Goal: Task Accomplishment & Management: Use online tool/utility

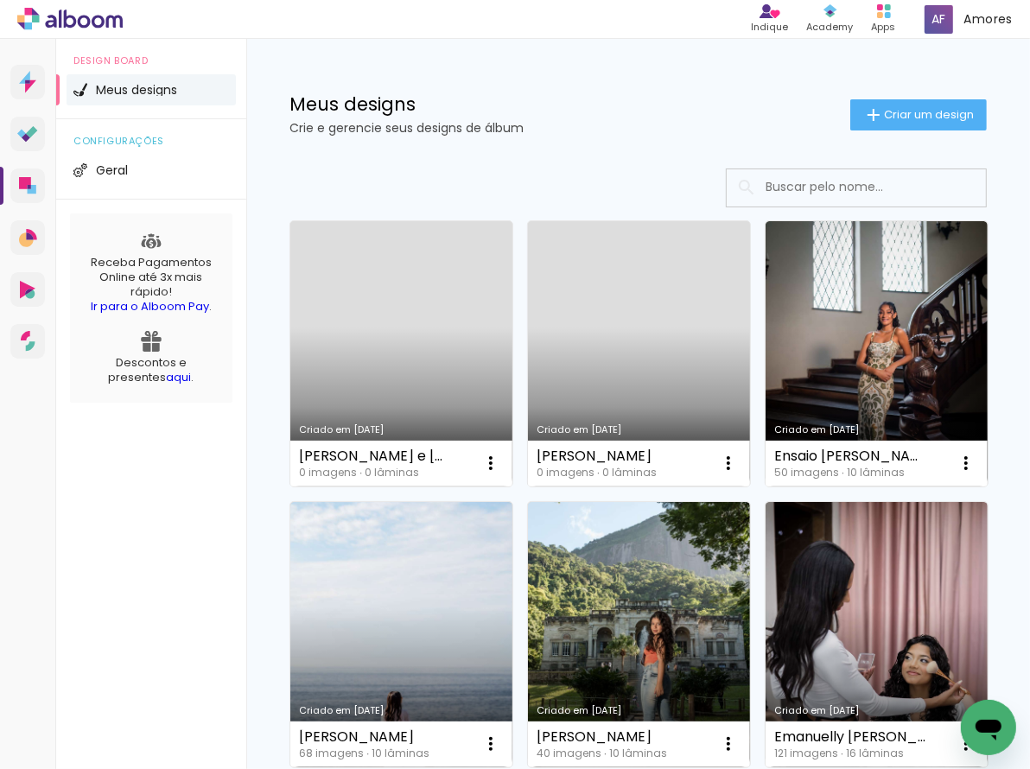
click at [426, 358] on link "Criado em [DATE]" at bounding box center [401, 353] width 222 height 265
click at [0, 0] on neon-animated-pages "Confirmar Cancelar" at bounding box center [0, 0] width 0 height 0
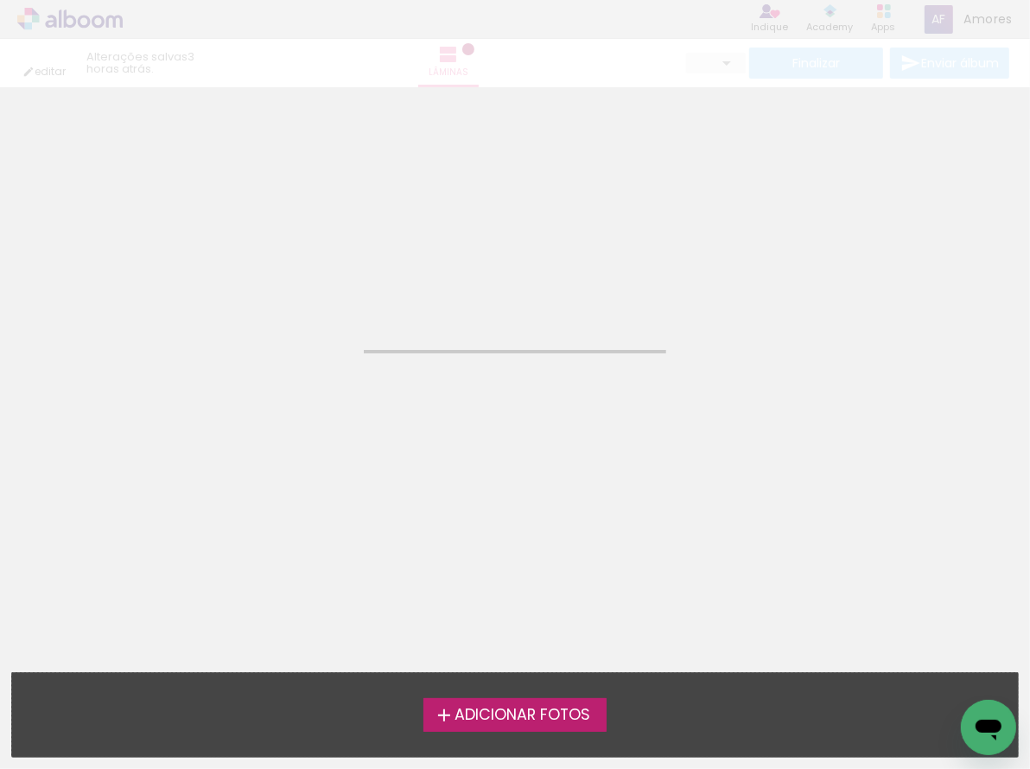
click at [471, 715] on span "Adicionar Fotos" at bounding box center [522, 716] width 136 height 16
click at [0, 0] on input "file" at bounding box center [0, 0] width 0 height 0
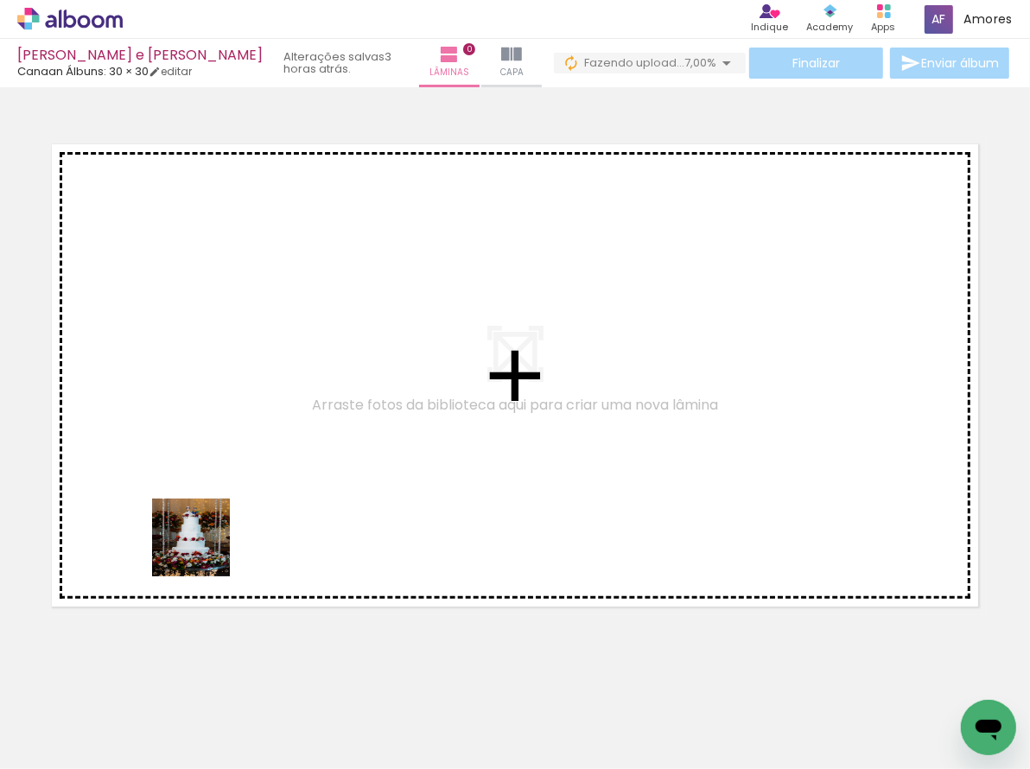
drag, startPoint x: 200, startPoint y: 574, endPoint x: 225, endPoint y: 452, distance: 124.5
click at [225, 452] on quentale-workspace at bounding box center [515, 384] width 1030 height 769
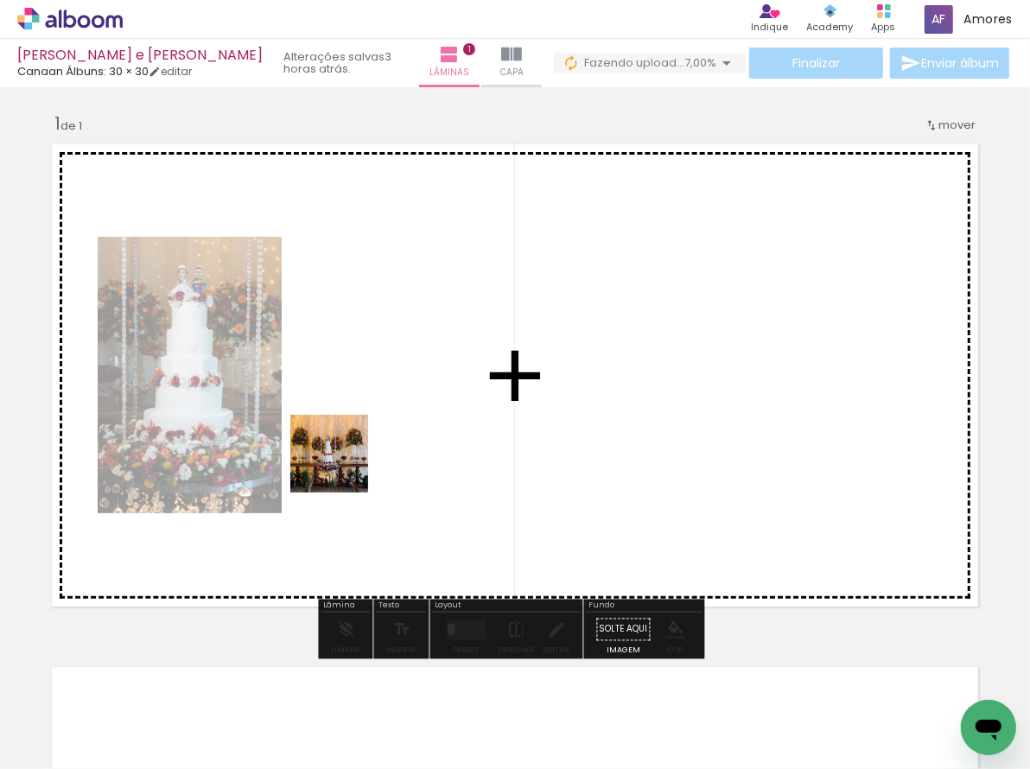
drag, startPoint x: 332, startPoint y: 519, endPoint x: 454, endPoint y: 644, distance: 174.7
click at [344, 458] on quentale-workspace at bounding box center [515, 384] width 1030 height 769
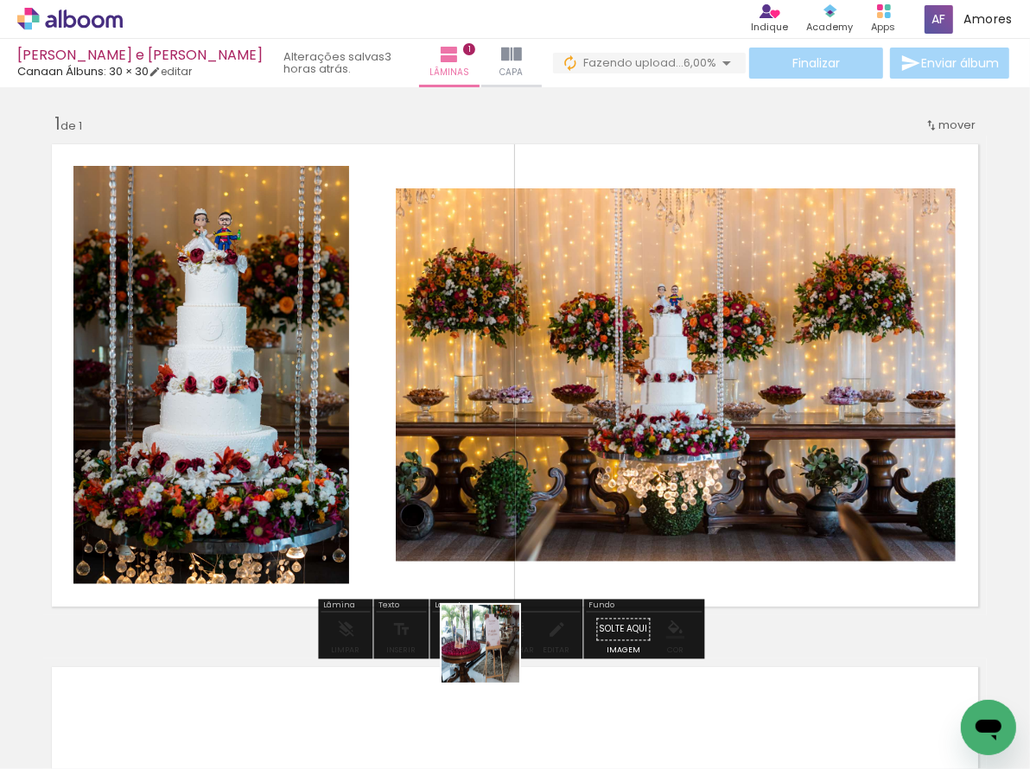
drag, startPoint x: 493, startPoint y: 657, endPoint x: 540, endPoint y: 657, distance: 46.6
click at [488, 502] on quentale-workspace at bounding box center [515, 384] width 1030 height 769
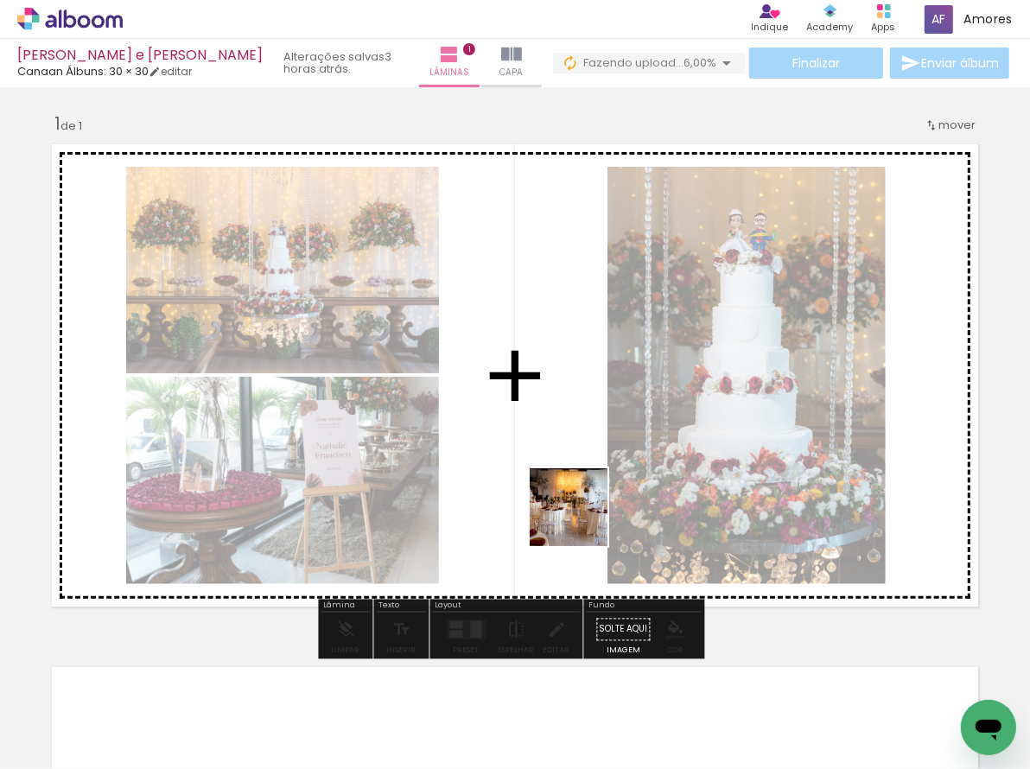
drag, startPoint x: 577, startPoint y: 694, endPoint x: 475, endPoint y: 676, distance: 103.4
click at [578, 498] on quentale-workspace at bounding box center [515, 384] width 1030 height 769
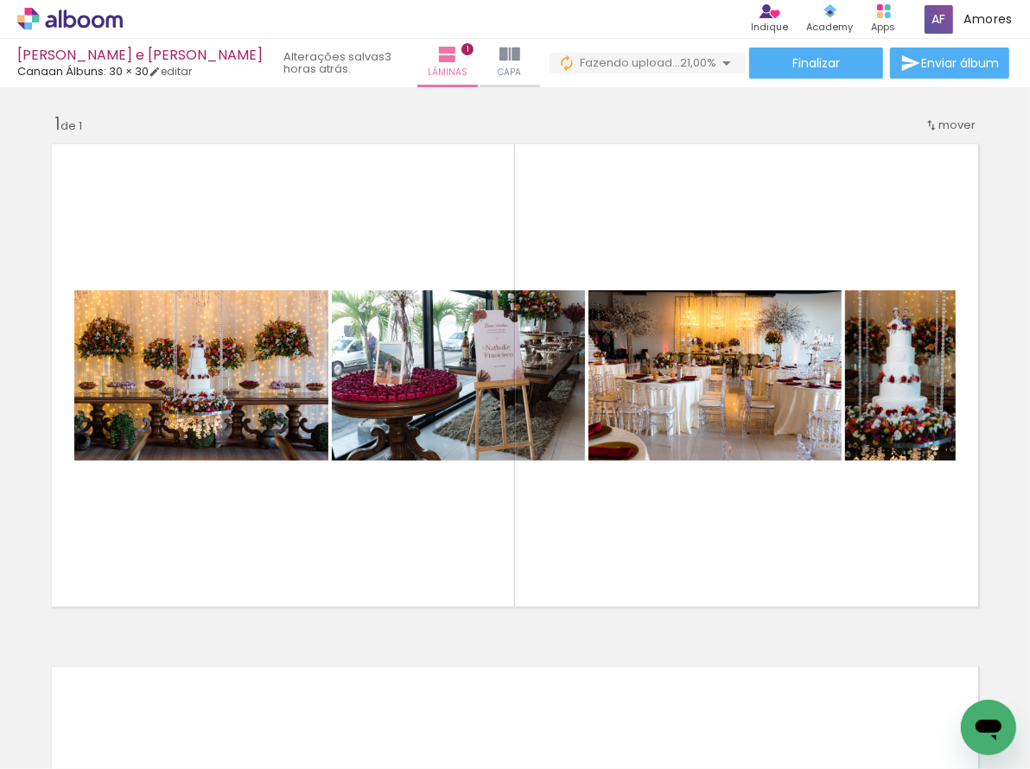
scroll to position [0, 570]
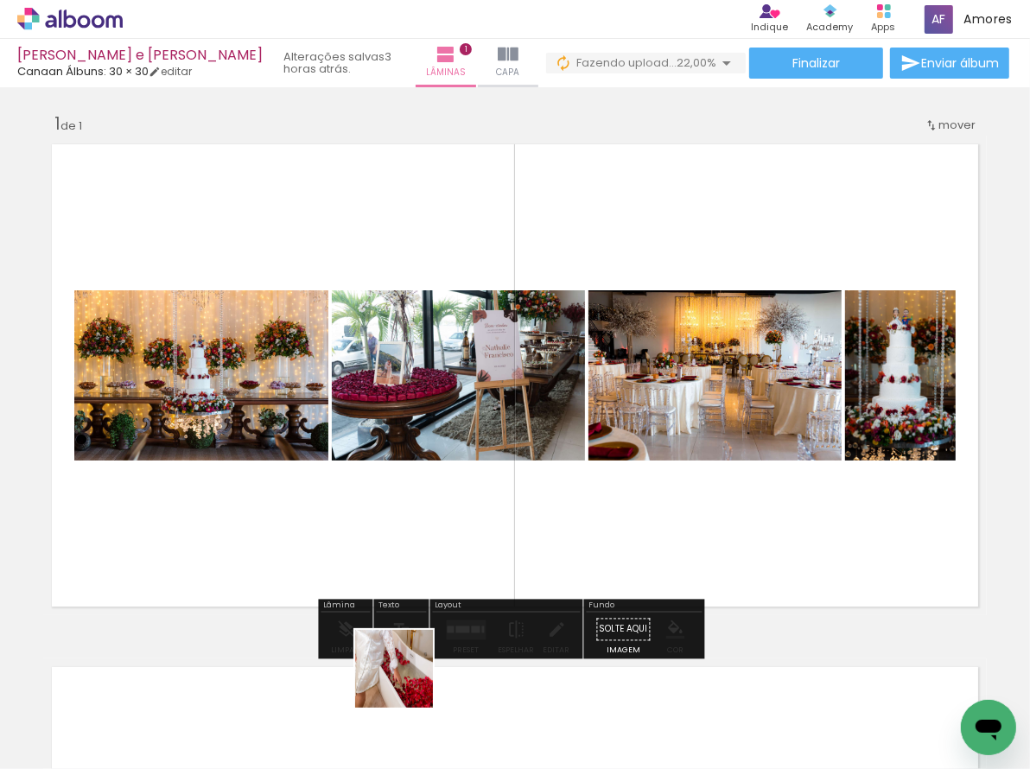
drag, startPoint x: 378, startPoint y: 710, endPoint x: 402, endPoint y: 717, distance: 25.2
click at [402, 717] on div at bounding box center [377, 711] width 86 height 86
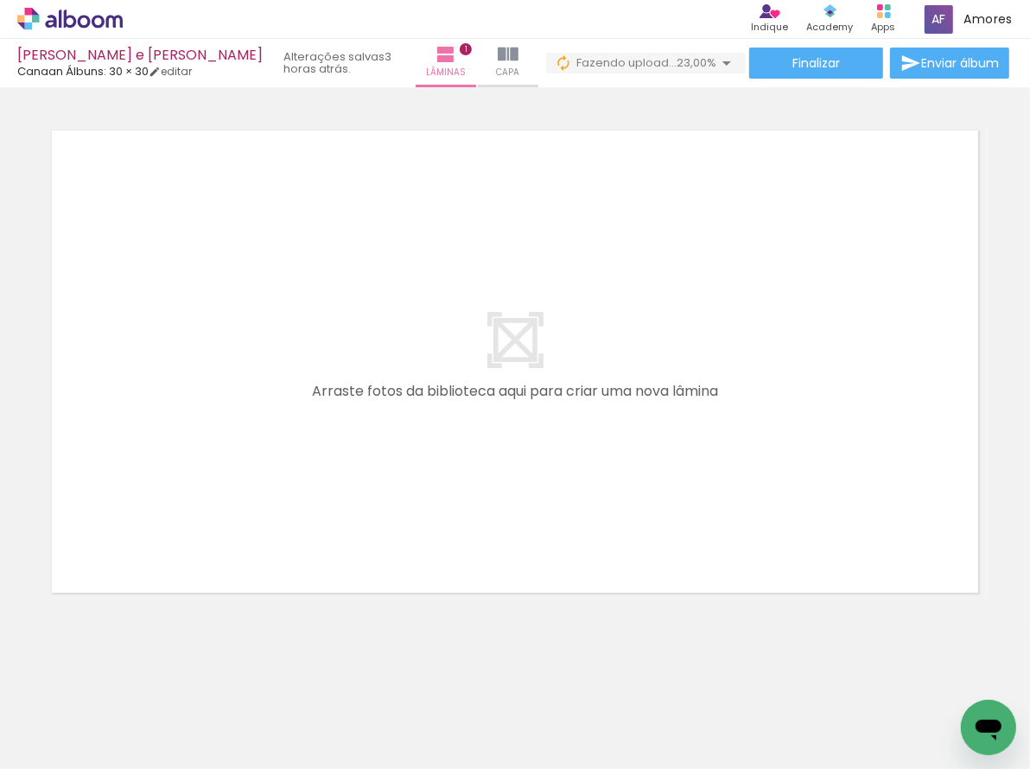
scroll to position [0, 266]
drag, startPoint x: 660, startPoint y: 687, endPoint x: 601, endPoint y: 577, distance: 124.4
click at [660, 411] on quentale-workspace at bounding box center [515, 384] width 1030 height 769
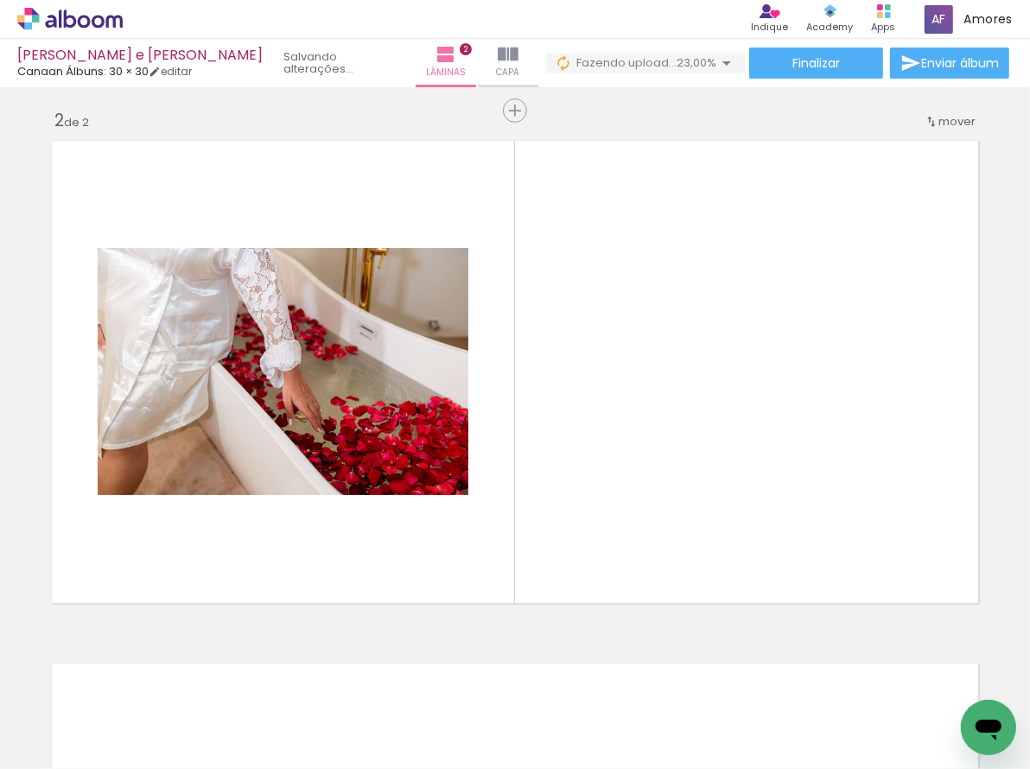
scroll to position [525, 0]
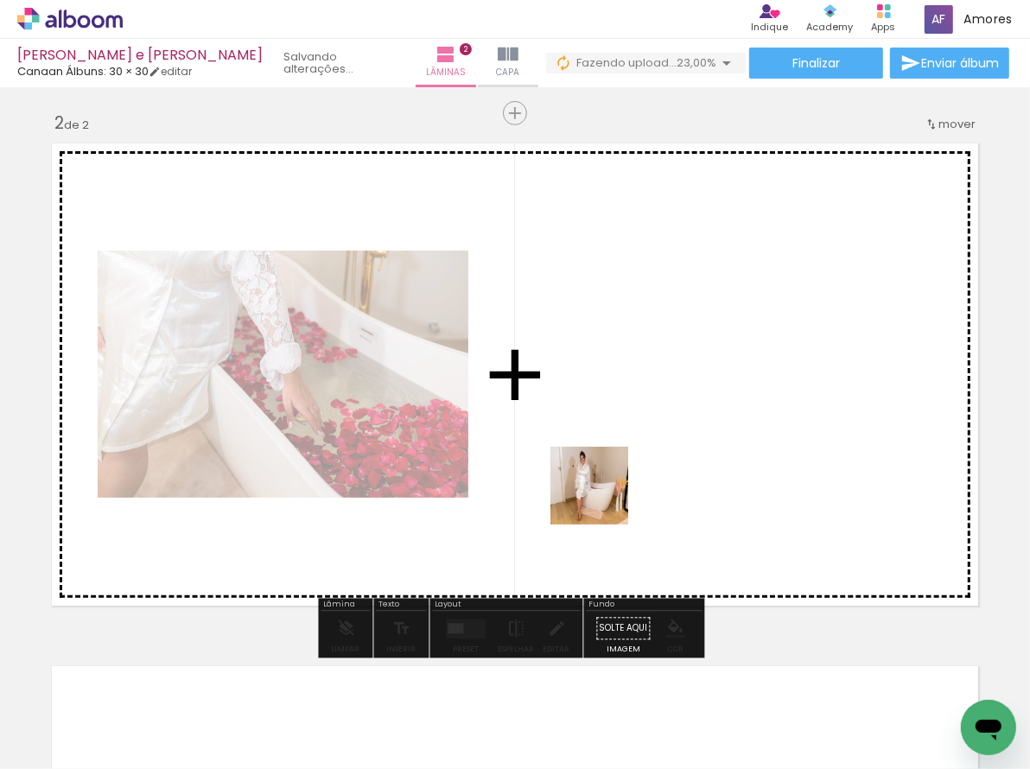
drag, startPoint x: 582, startPoint y: 697, endPoint x: 501, endPoint y: 551, distance: 167.1
click at [593, 462] on quentale-workspace at bounding box center [515, 384] width 1030 height 769
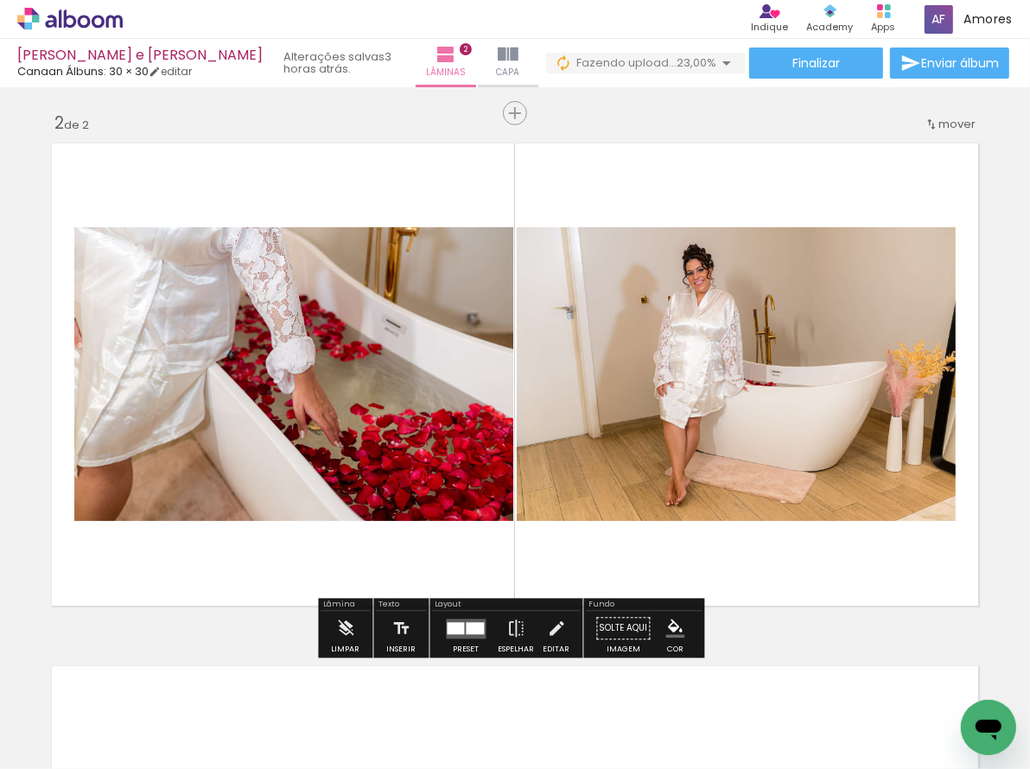
scroll to position [0, 111]
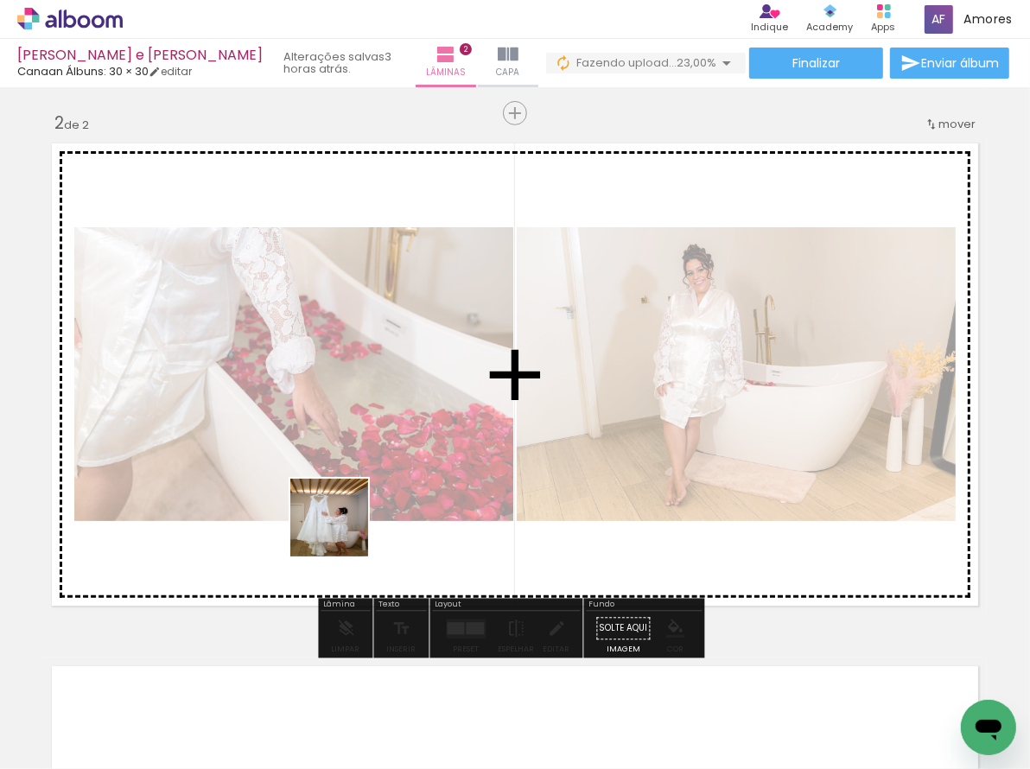
drag, startPoint x: 287, startPoint y: 636, endPoint x: 357, endPoint y: 501, distance: 151.8
click at [357, 502] on quentale-workspace at bounding box center [515, 384] width 1030 height 769
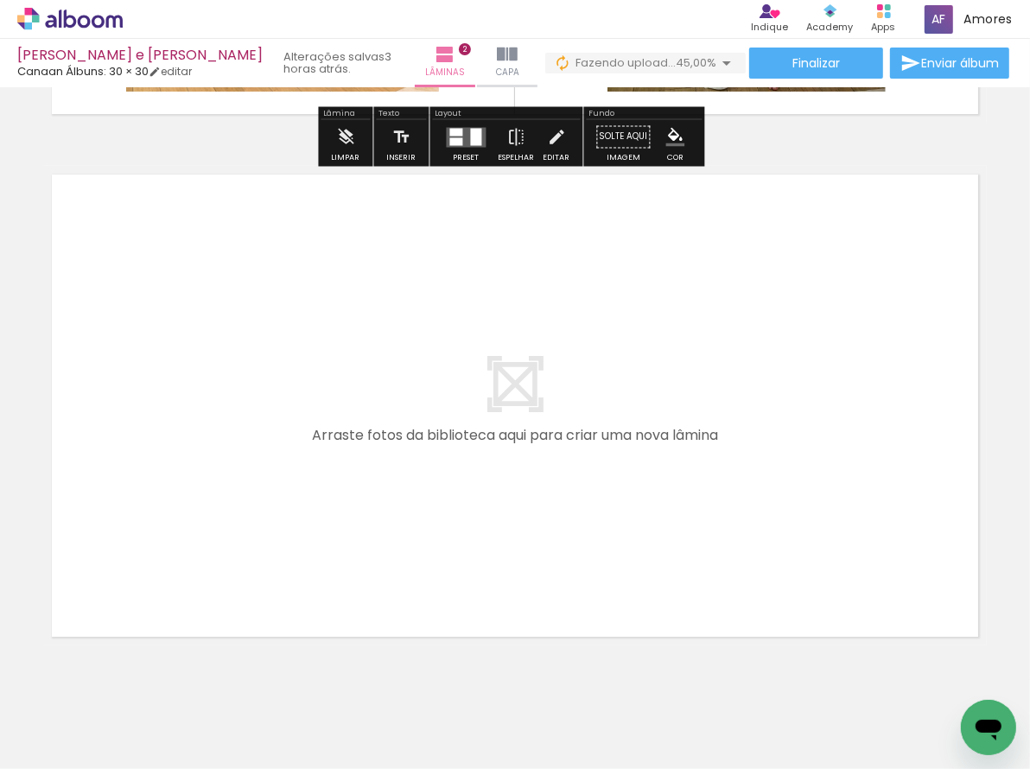
scroll to position [1044, 0]
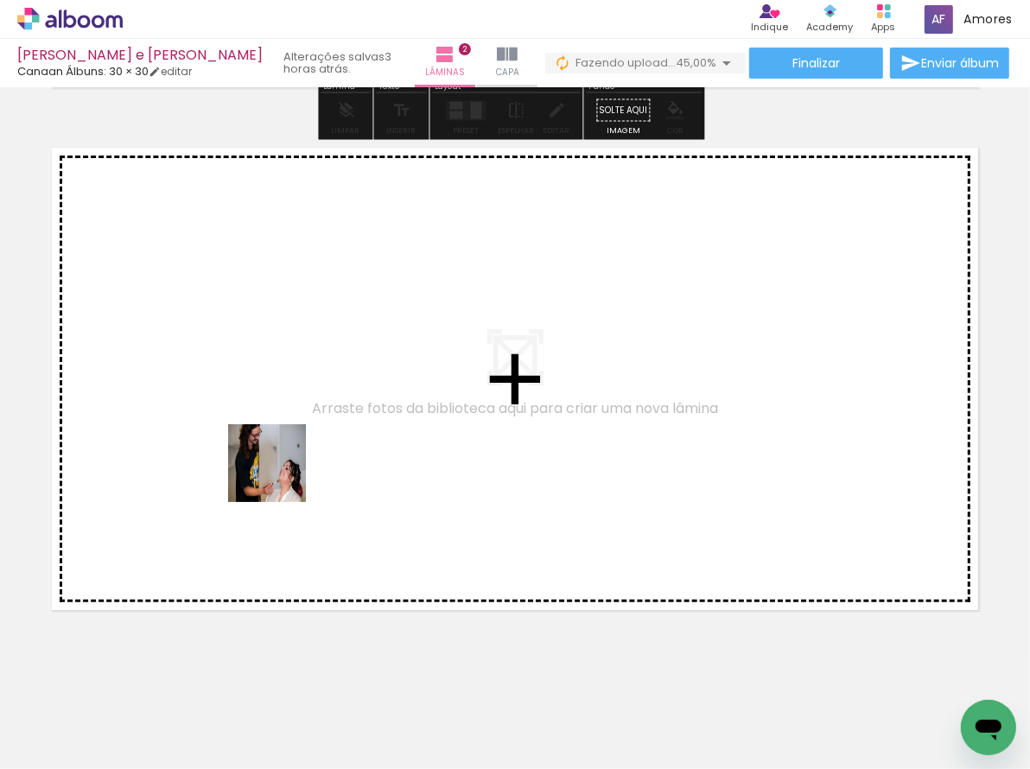
drag, startPoint x: 258, startPoint y: 597, endPoint x: 295, endPoint y: 638, distance: 55.0
click at [280, 475] on quentale-workspace at bounding box center [515, 384] width 1030 height 769
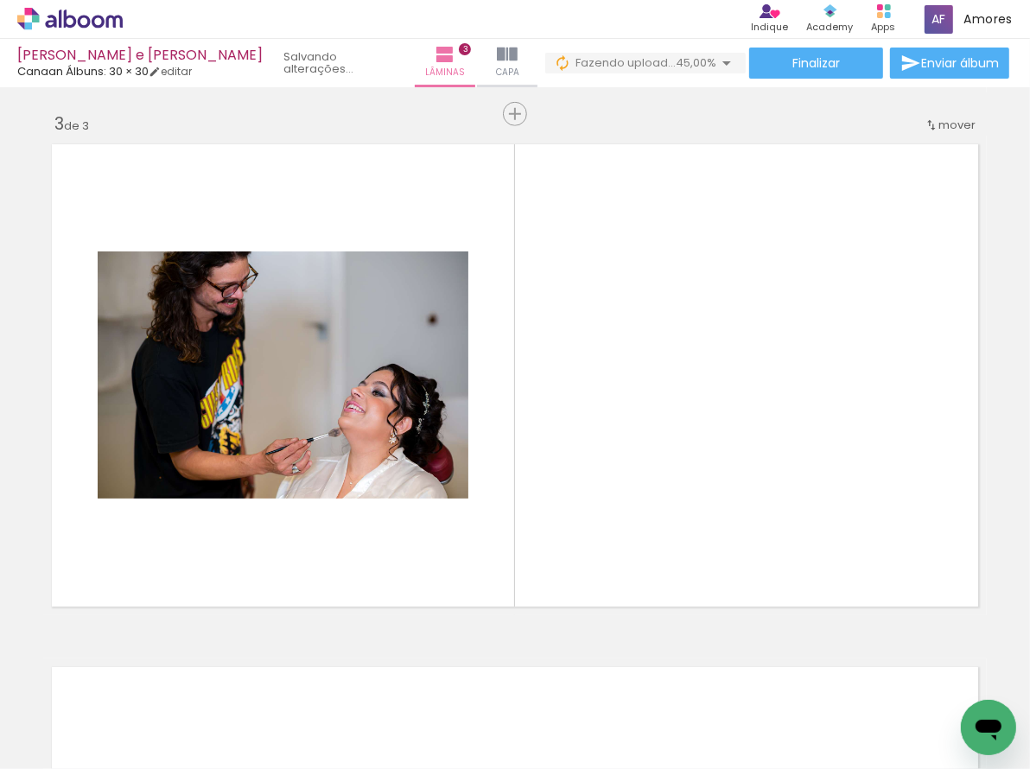
scroll to position [1048, 0]
drag, startPoint x: 302, startPoint y: 703, endPoint x: 394, endPoint y: 589, distance: 146.2
click at [360, 464] on quentale-workspace at bounding box center [515, 384] width 1030 height 769
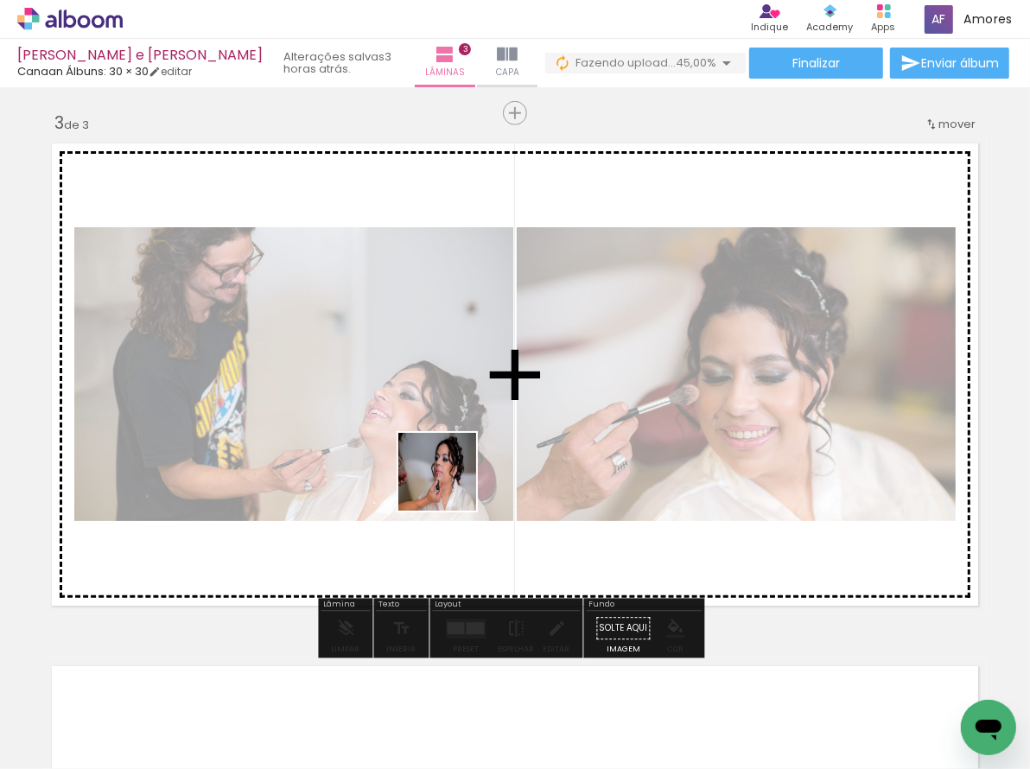
drag, startPoint x: 406, startPoint y: 701, endPoint x: 465, endPoint y: 615, distance: 104.5
click at [451, 456] on quentale-workspace at bounding box center [515, 384] width 1030 height 769
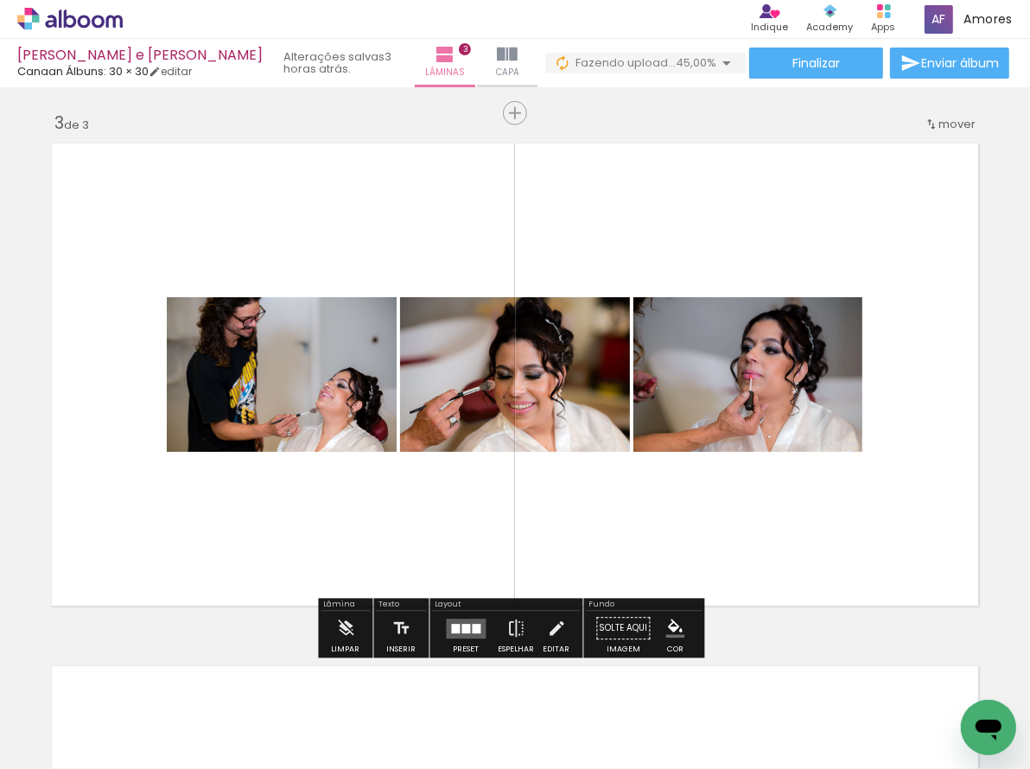
drag, startPoint x: 519, startPoint y: 524, endPoint x: 568, endPoint y: 652, distance: 137.5
click at [519, 477] on quentale-workspace at bounding box center [515, 384] width 1030 height 769
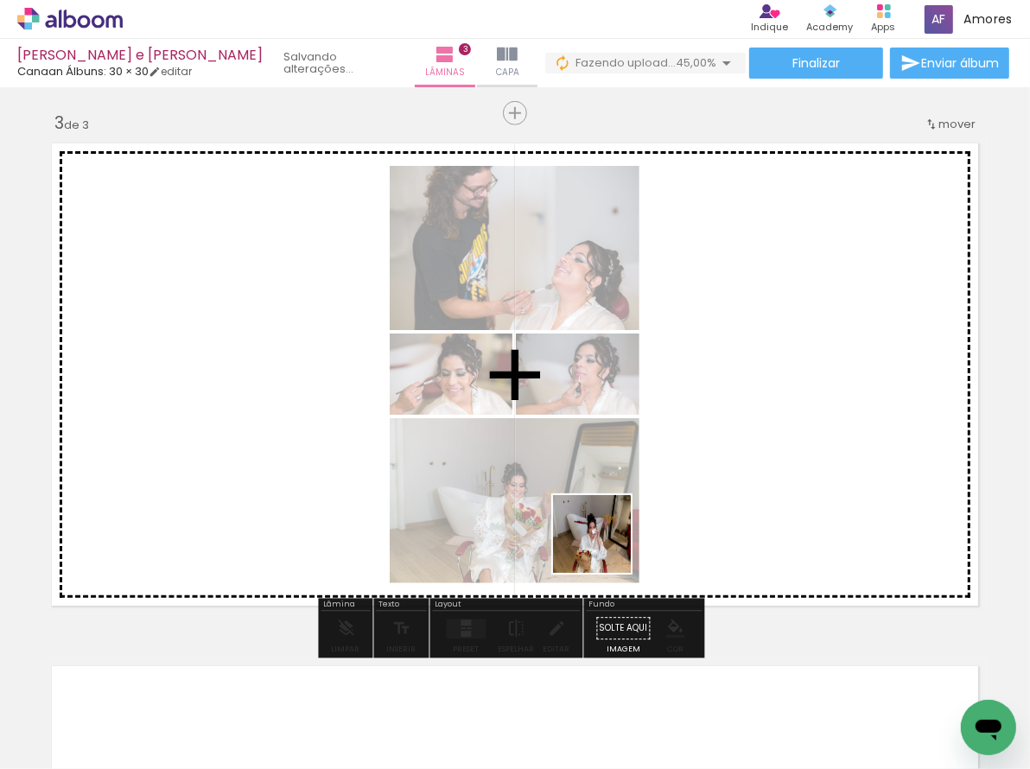
drag, startPoint x: 605, startPoint y: 547, endPoint x: 593, endPoint y: 434, distance: 113.8
click at [593, 437] on quentale-workspace at bounding box center [515, 384] width 1030 height 769
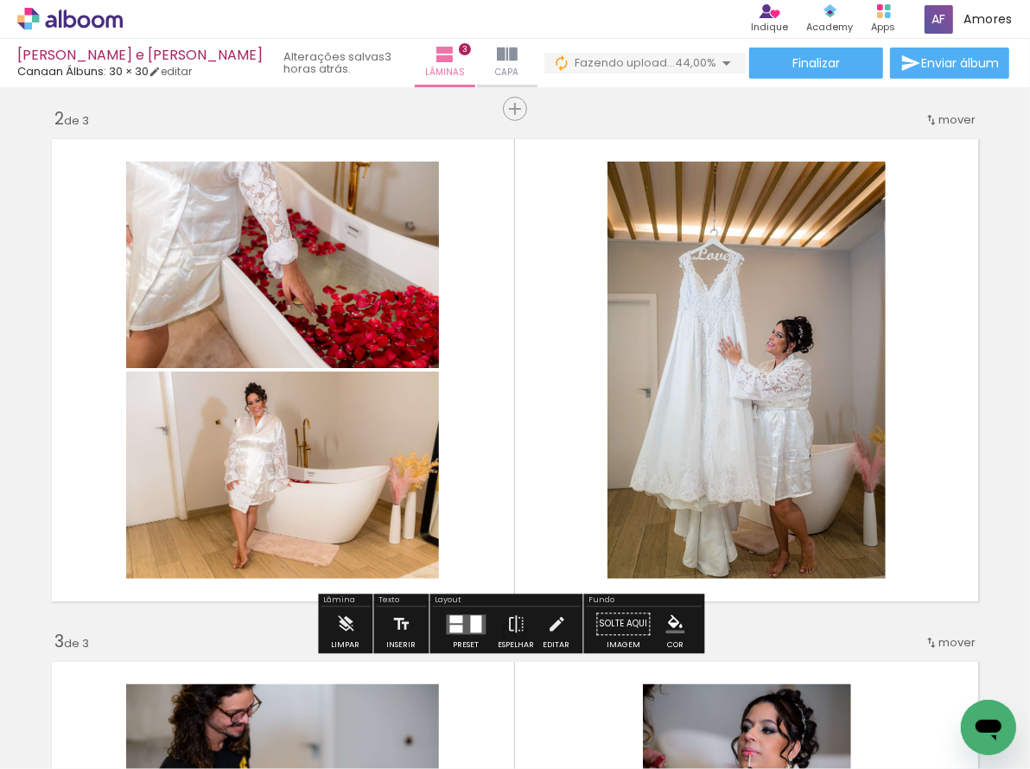
scroll to position [616, 0]
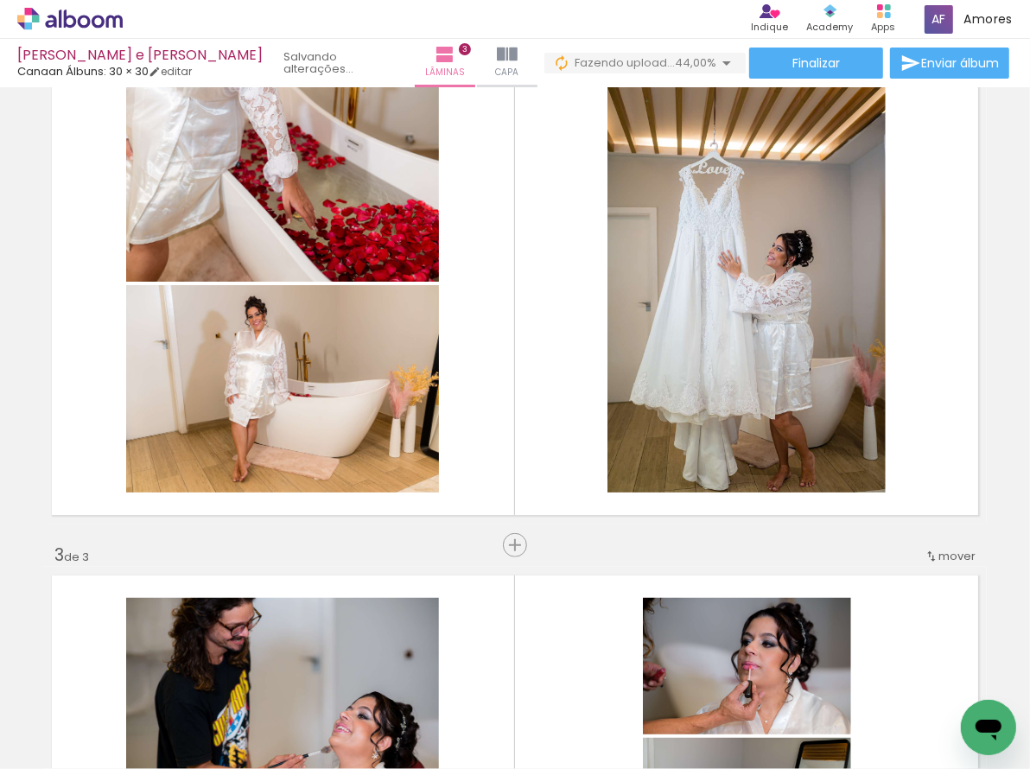
click at [950, 549] on span "mover" at bounding box center [956, 556] width 37 height 16
click at [920, 577] on paper-item "antes da 2" at bounding box center [906, 581] width 131 height 29
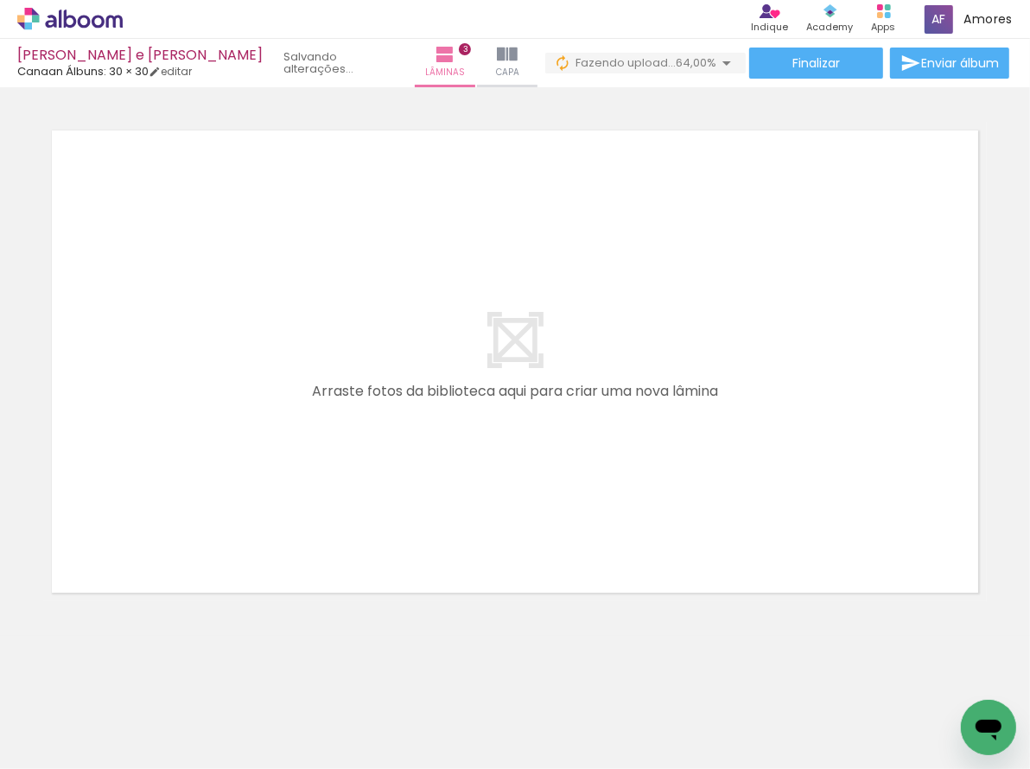
scroll to position [0, 1333]
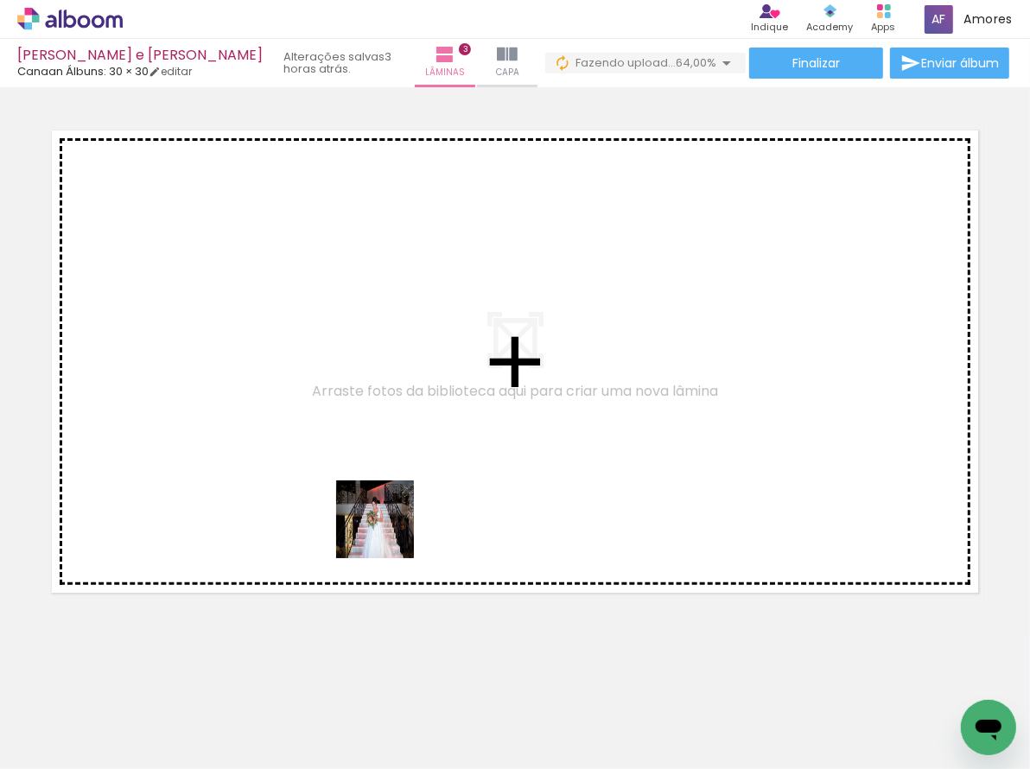
drag, startPoint x: 372, startPoint y: 684, endPoint x: 530, endPoint y: 733, distance: 165.3
click at [393, 500] on quentale-workspace at bounding box center [515, 384] width 1030 height 769
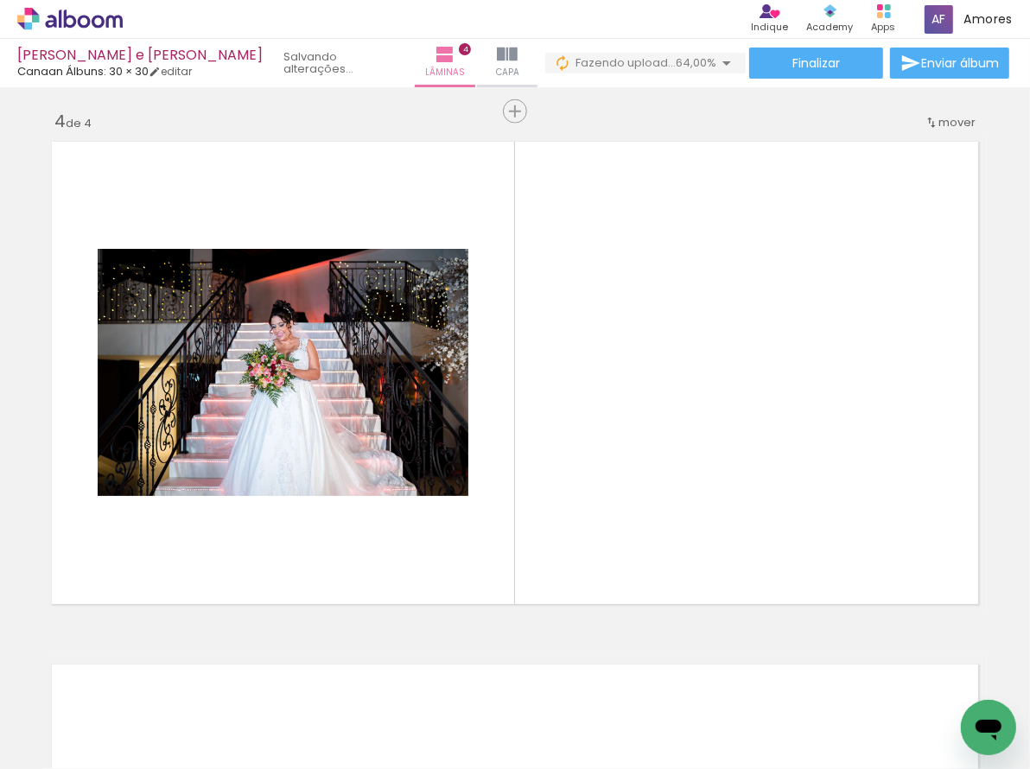
scroll to position [1571, 0]
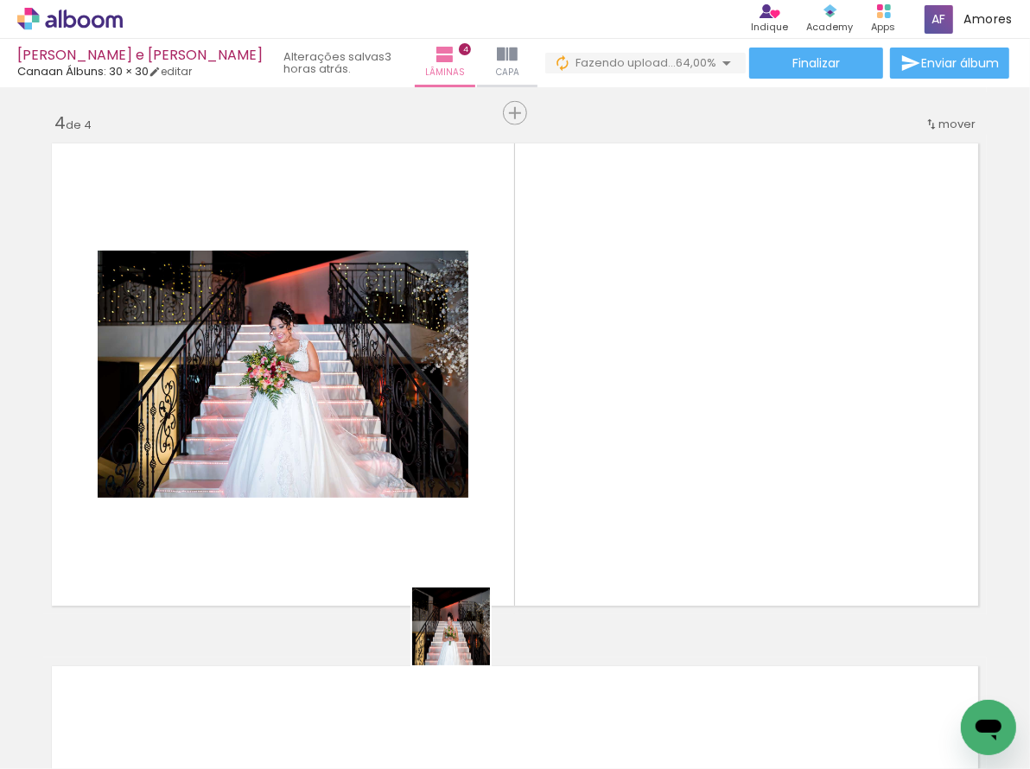
drag, startPoint x: 464, startPoint y: 660, endPoint x: 558, endPoint y: 645, distance: 95.3
click at [478, 498] on quentale-workspace at bounding box center [515, 384] width 1030 height 769
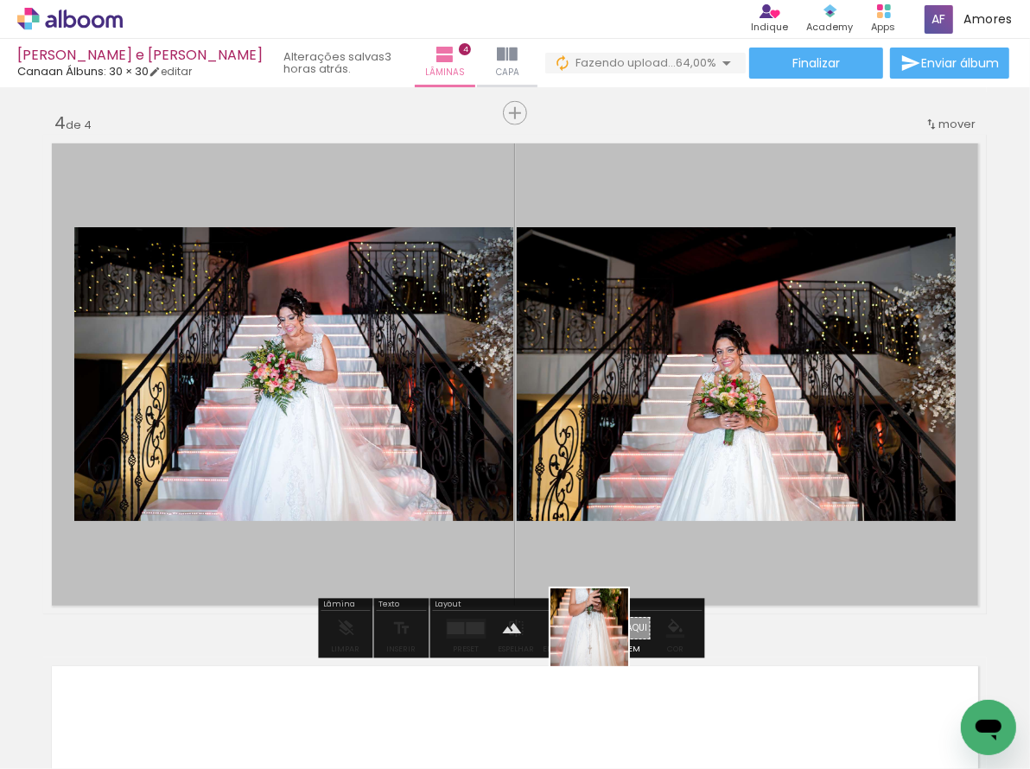
drag, startPoint x: 602, startPoint y: 640, endPoint x: 653, endPoint y: 676, distance: 62.1
click at [602, 481] on quentale-workspace at bounding box center [515, 384] width 1030 height 769
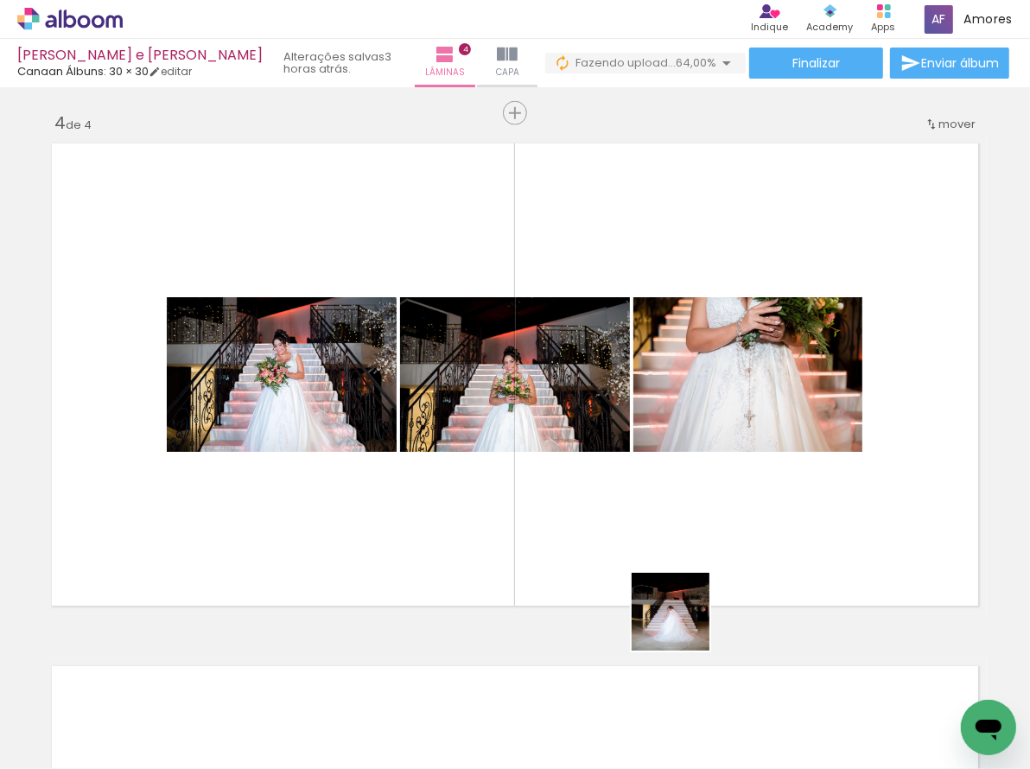
drag, startPoint x: 688, startPoint y: 644, endPoint x: 695, endPoint y: 551, distance: 93.6
click at [679, 455] on quentale-workspace at bounding box center [515, 384] width 1030 height 769
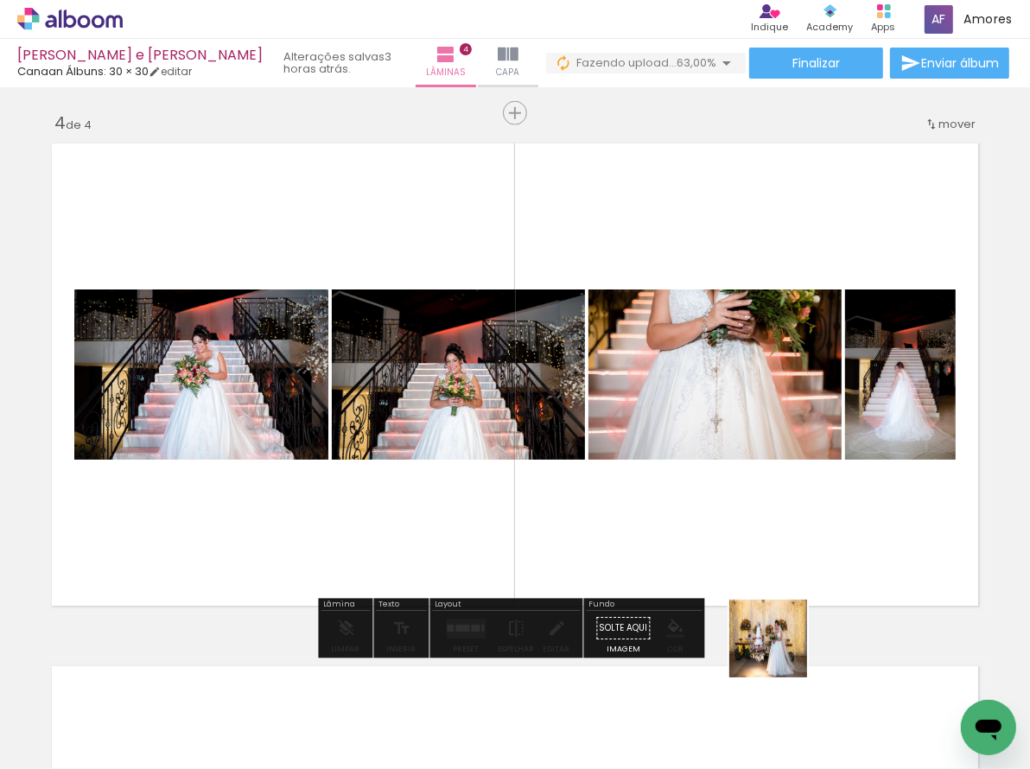
drag, startPoint x: 777, startPoint y: 701, endPoint x: 826, endPoint y: 643, distance: 75.4
click at [773, 427] on quentale-workspace at bounding box center [515, 384] width 1030 height 769
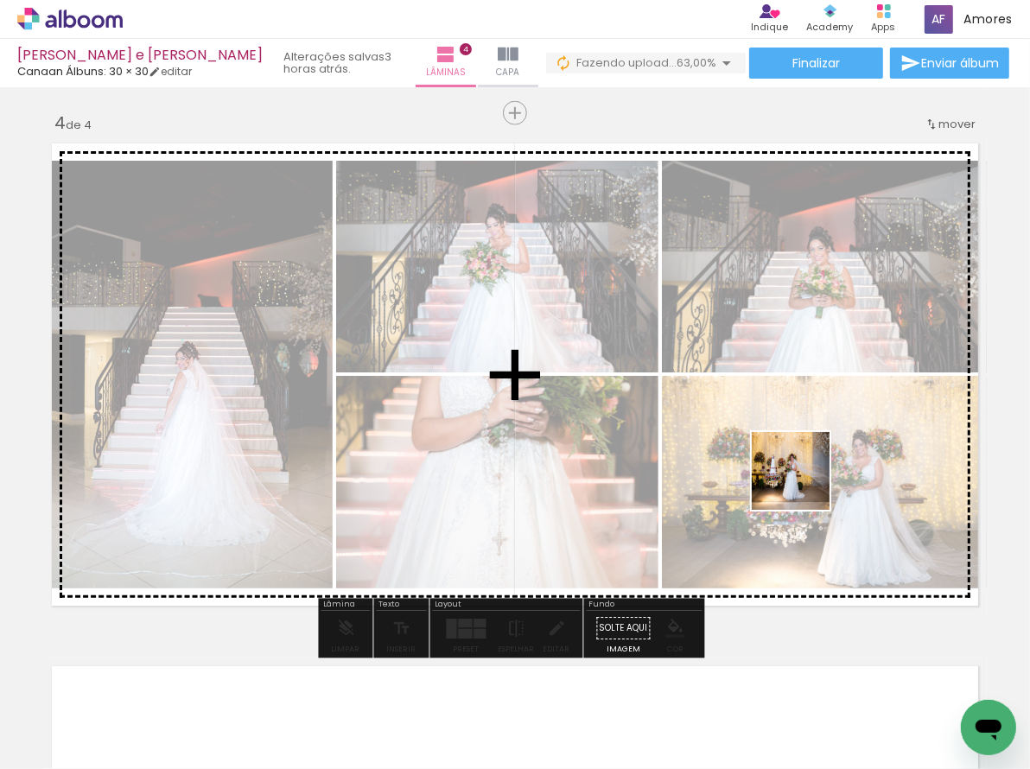
drag, startPoint x: 892, startPoint y: 714, endPoint x: 783, endPoint y: 422, distance: 311.6
click at [783, 424] on quentale-workspace at bounding box center [515, 384] width 1030 height 769
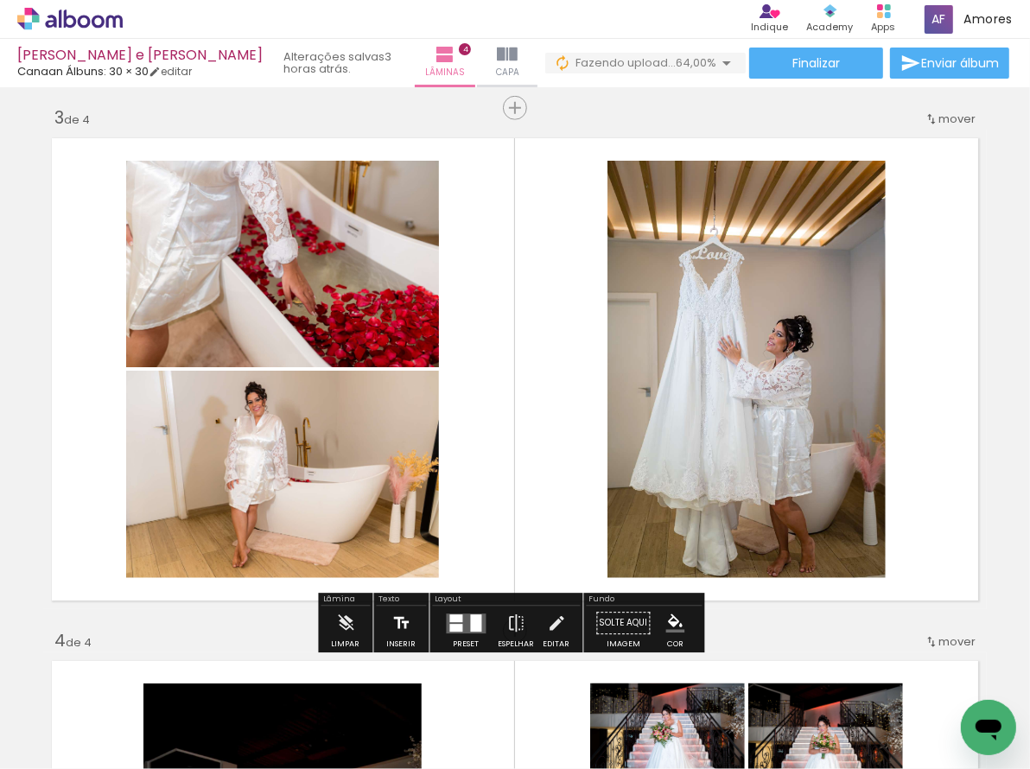
scroll to position [1052, 0]
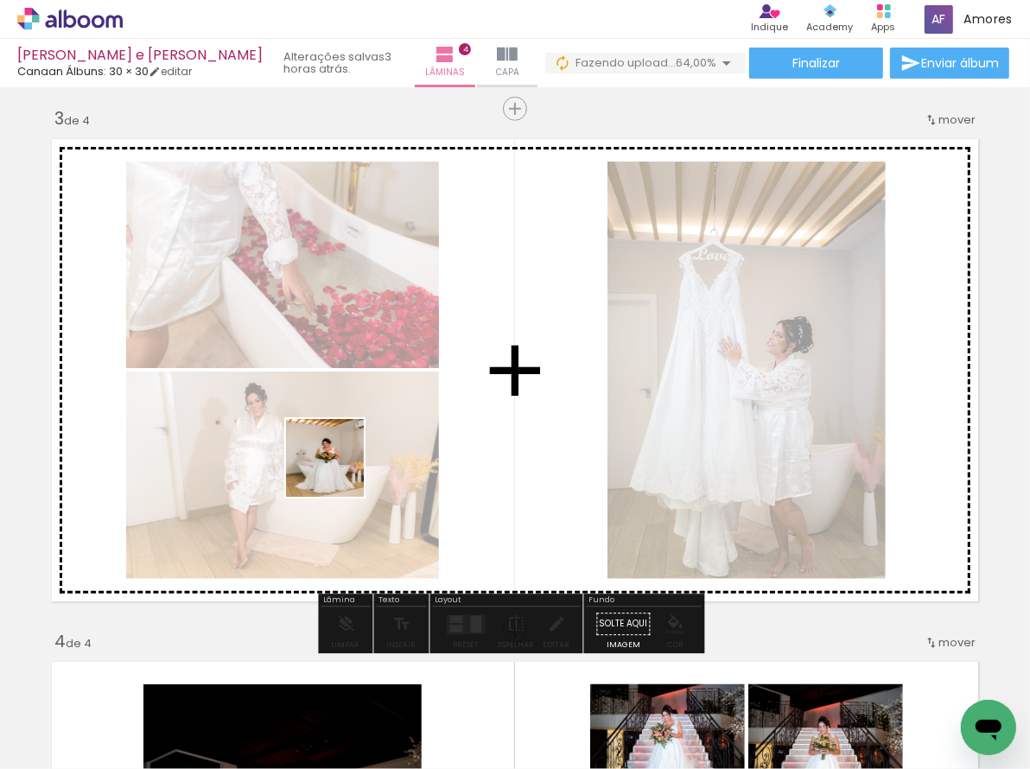
drag, startPoint x: 338, startPoint y: 558, endPoint x: 338, endPoint y: 471, distance: 87.3
click at [338, 471] on quentale-workspace at bounding box center [515, 384] width 1030 height 769
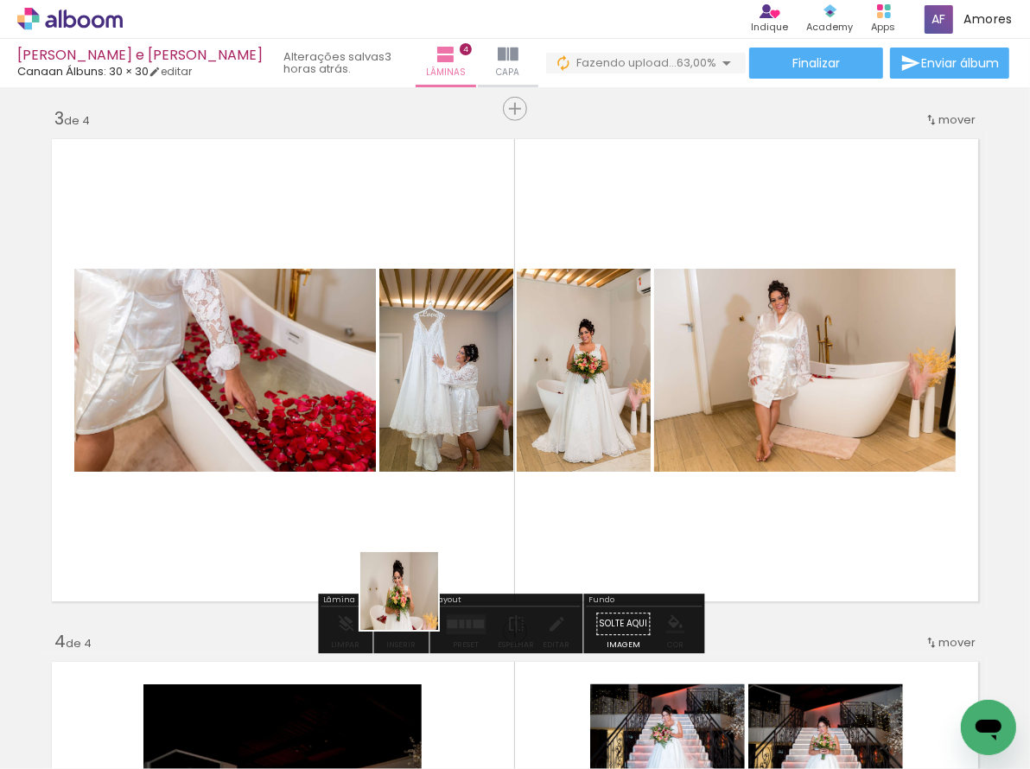
drag, startPoint x: 412, startPoint y: 604, endPoint x: 425, endPoint y: 425, distance: 179.3
click at [425, 426] on quentale-workspace at bounding box center [515, 384] width 1030 height 769
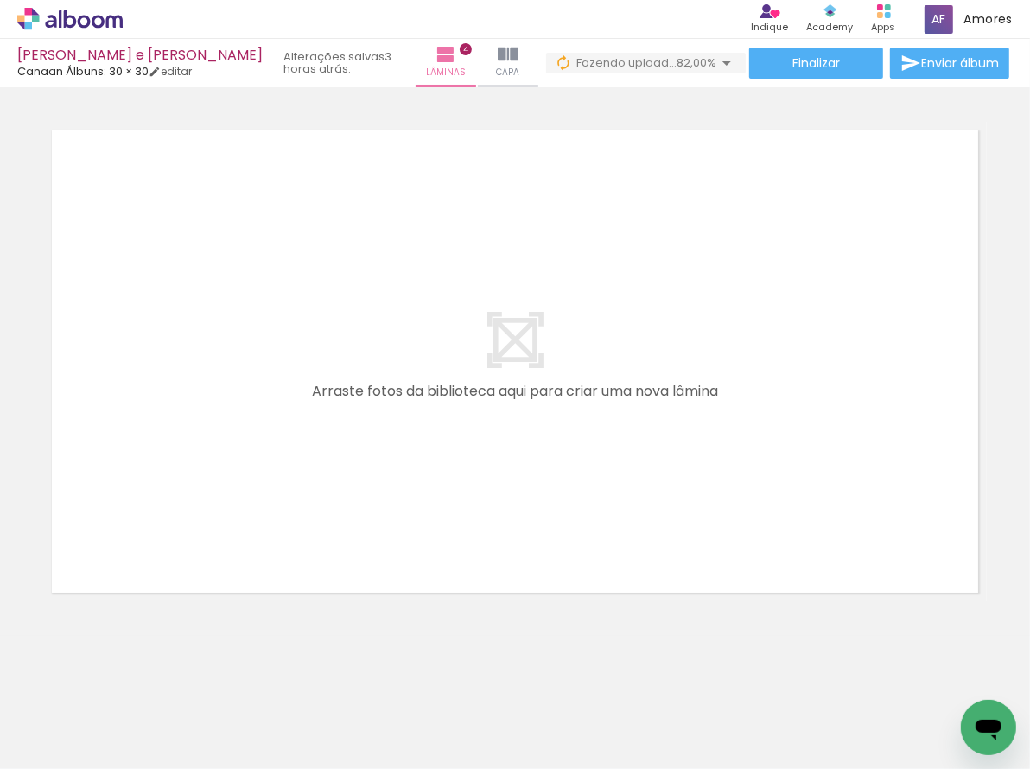
scroll to position [0, 2004]
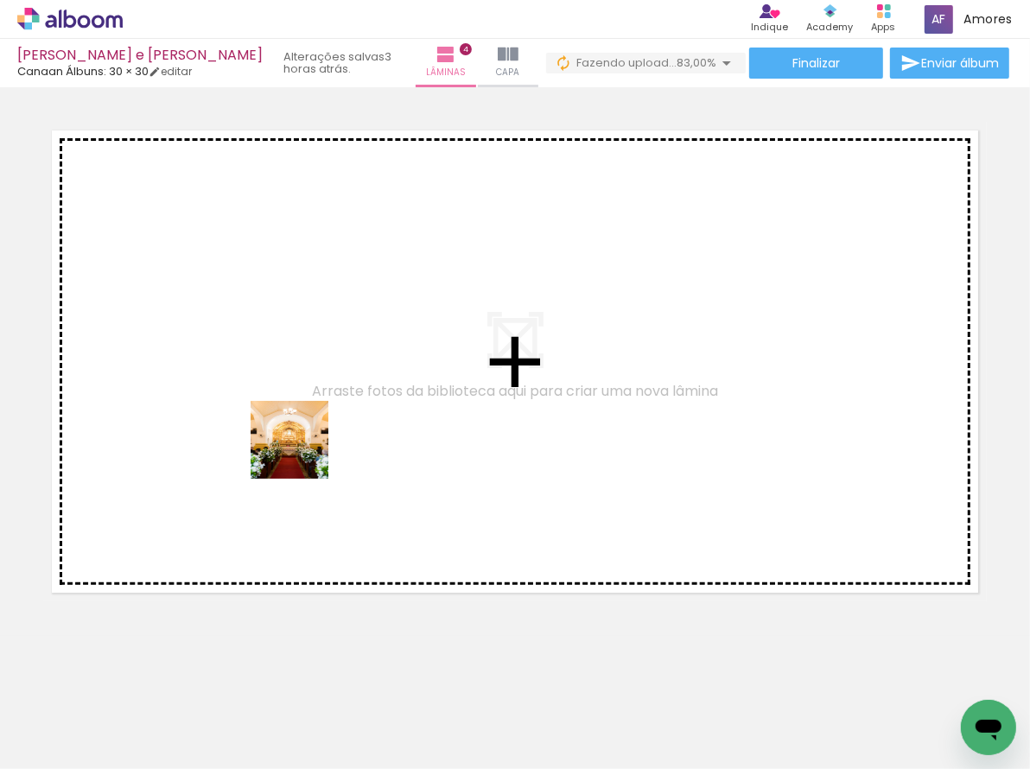
drag, startPoint x: 308, startPoint y: 644, endPoint x: 304, endPoint y: 448, distance: 196.1
click at [302, 417] on quentale-workspace at bounding box center [515, 384] width 1030 height 769
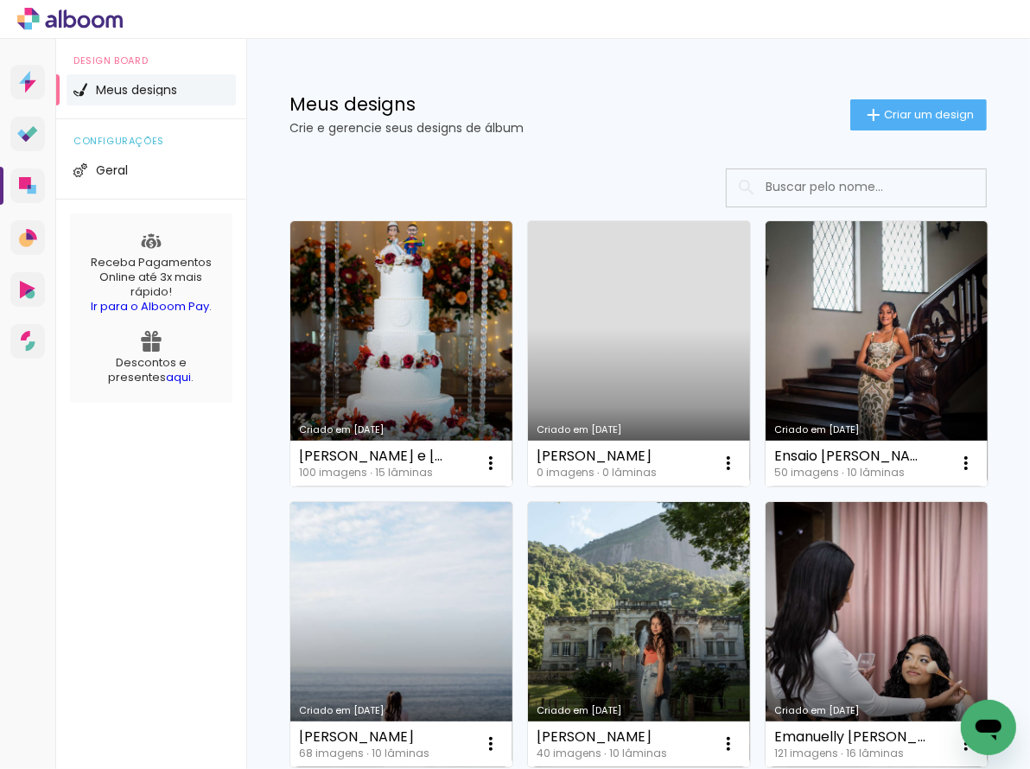
click at [685, 359] on link "Criado em [DATE]" at bounding box center [639, 353] width 222 height 265
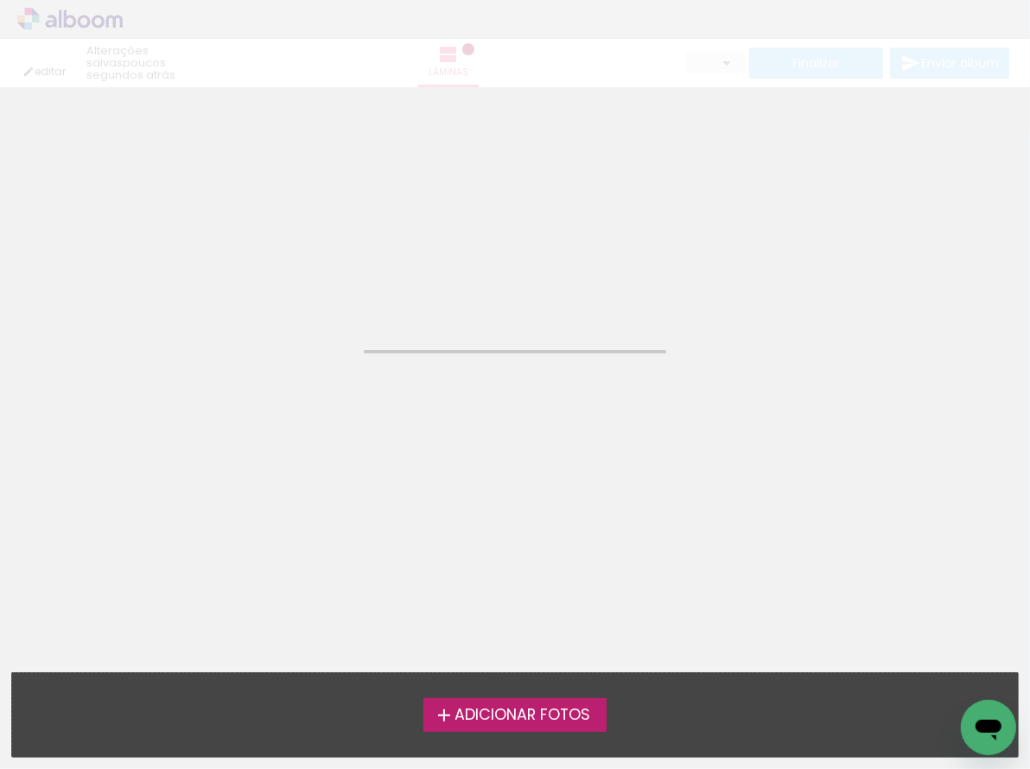
drag, startPoint x: 504, startPoint y: 751, endPoint x: 511, endPoint y: 716, distance: 35.2
click at [504, 750] on div "Adicionar Fotos Solte suas fotos aqui..." at bounding box center [515, 715] width 1006 height 84
click at [511, 716] on span "Adicionar Fotos" at bounding box center [522, 716] width 136 height 16
click at [0, 0] on input "file" at bounding box center [0, 0] width 0 height 0
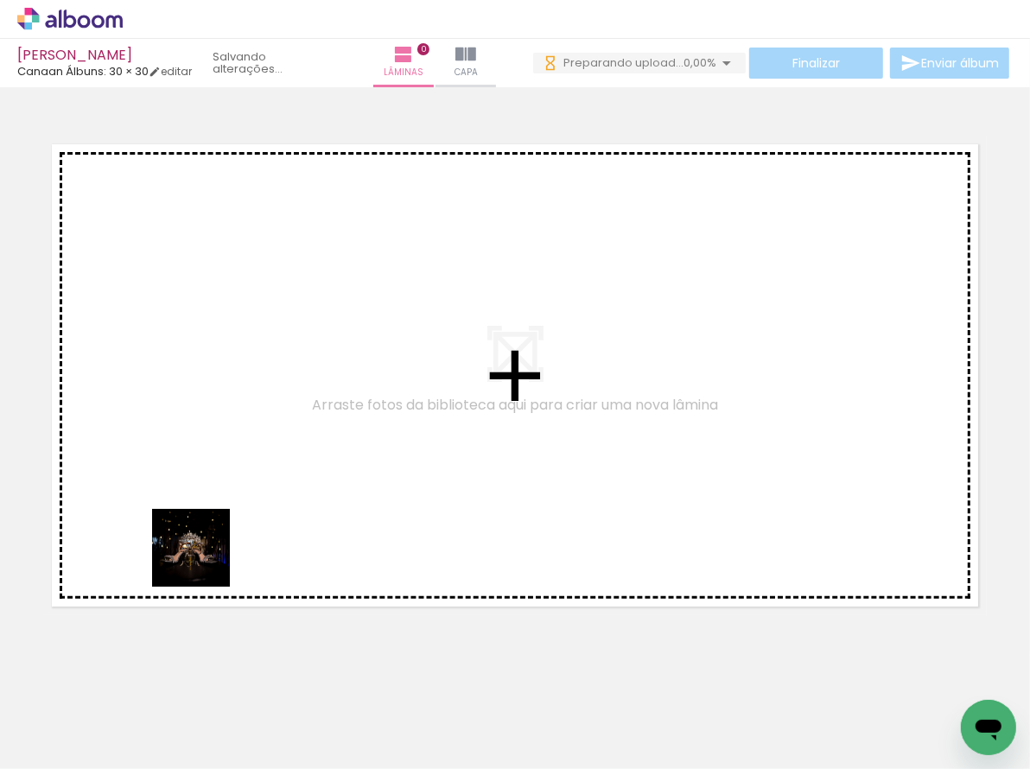
drag, startPoint x: 204, startPoint y: 561, endPoint x: 207, endPoint y: 616, distance: 55.4
click at [230, 410] on quentale-workspace at bounding box center [515, 384] width 1030 height 769
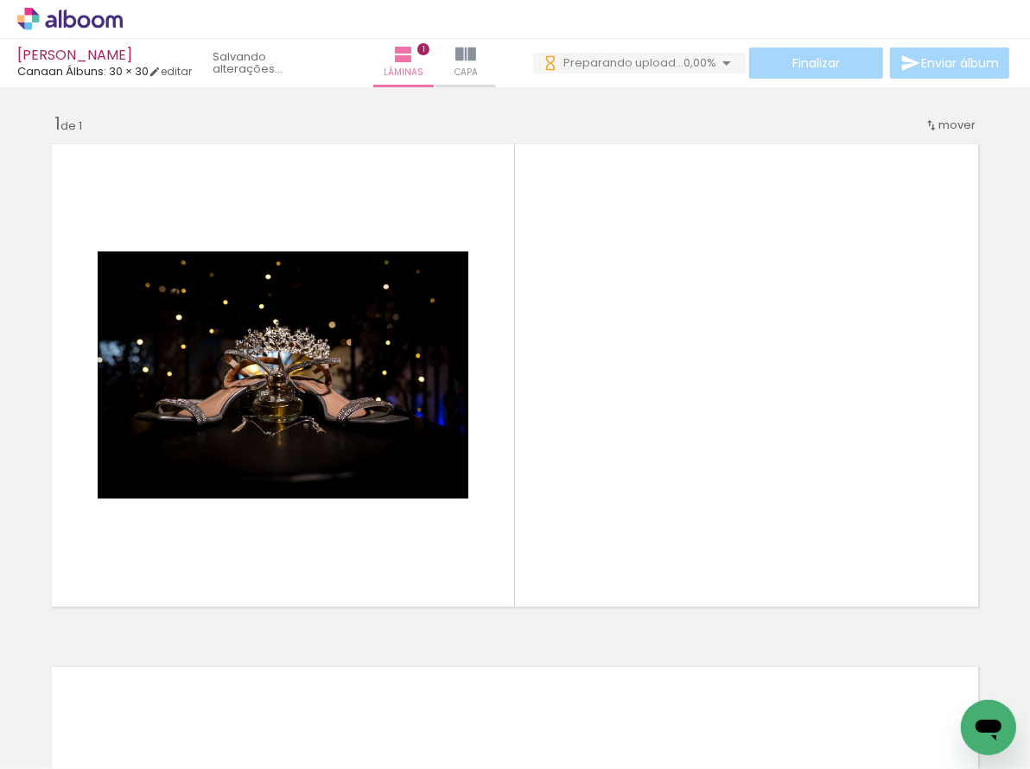
scroll to position [0, 675]
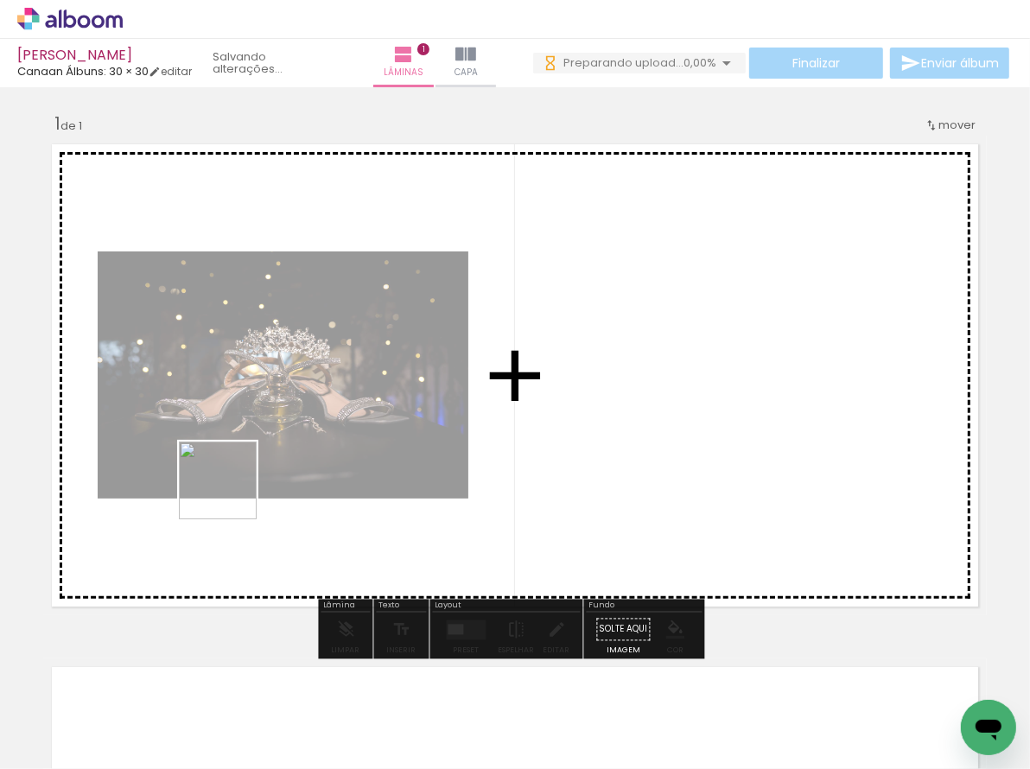
drag, startPoint x: 197, startPoint y: 699, endPoint x: 246, endPoint y: 663, distance: 60.7
click at [231, 489] on quentale-workspace at bounding box center [515, 384] width 1030 height 769
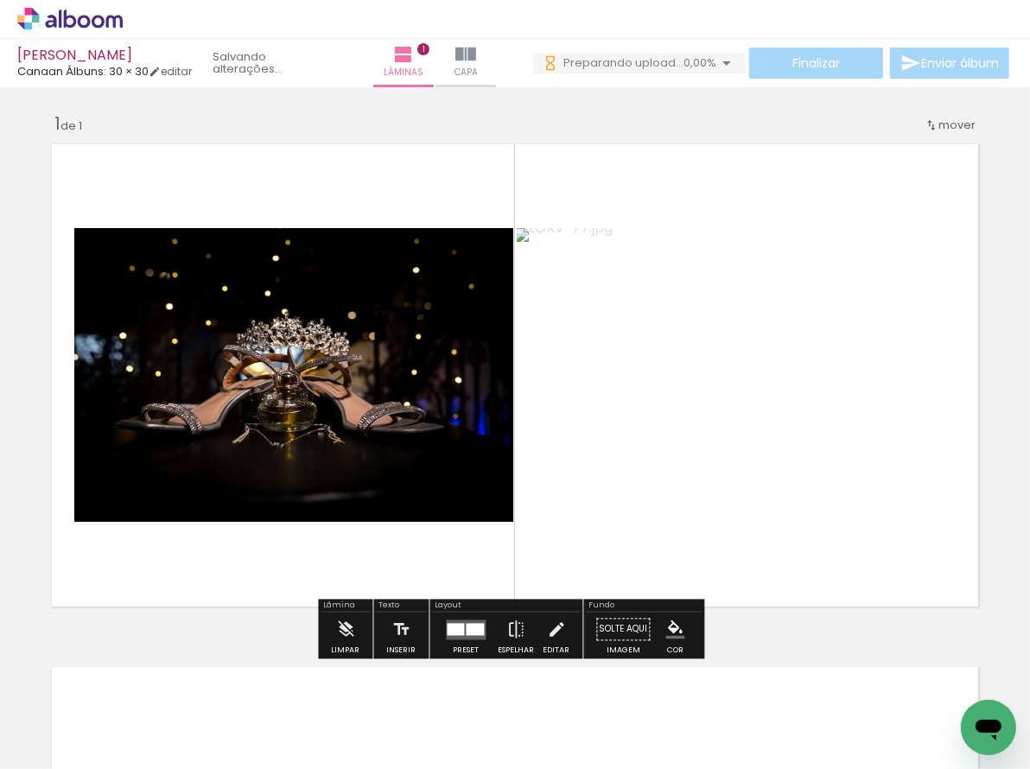
scroll to position [0, 0]
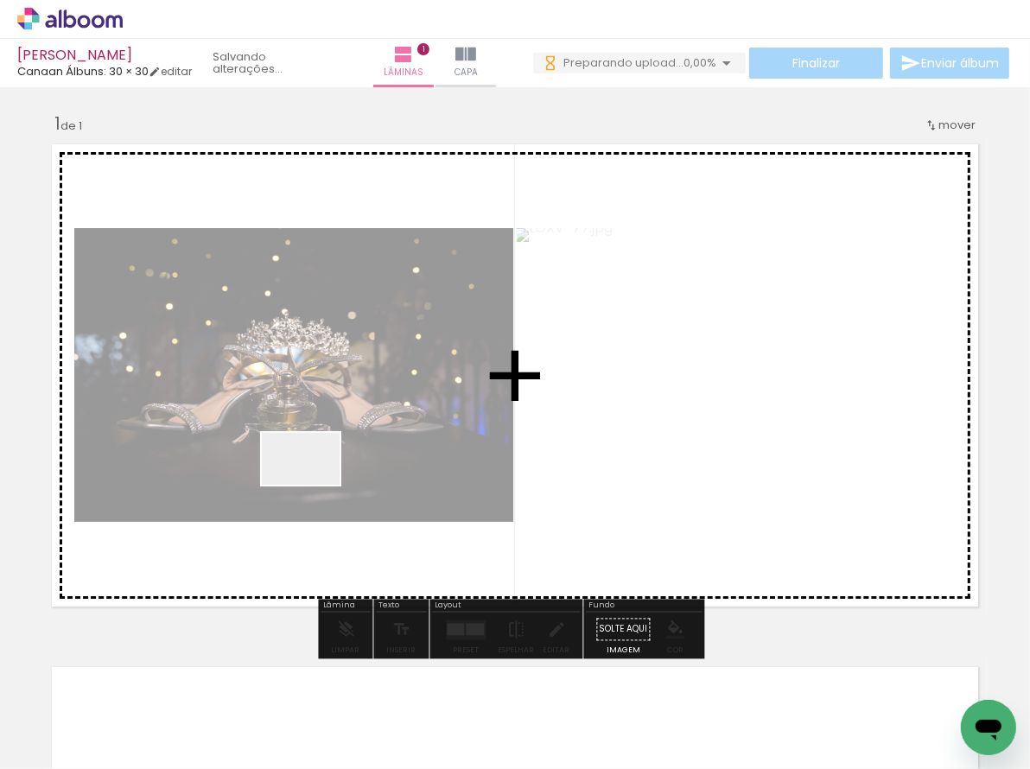
drag, startPoint x: 314, startPoint y: 485, endPoint x: 322, endPoint y: 670, distance: 185.9
click at [314, 479] on quentale-workspace at bounding box center [515, 384] width 1030 height 769
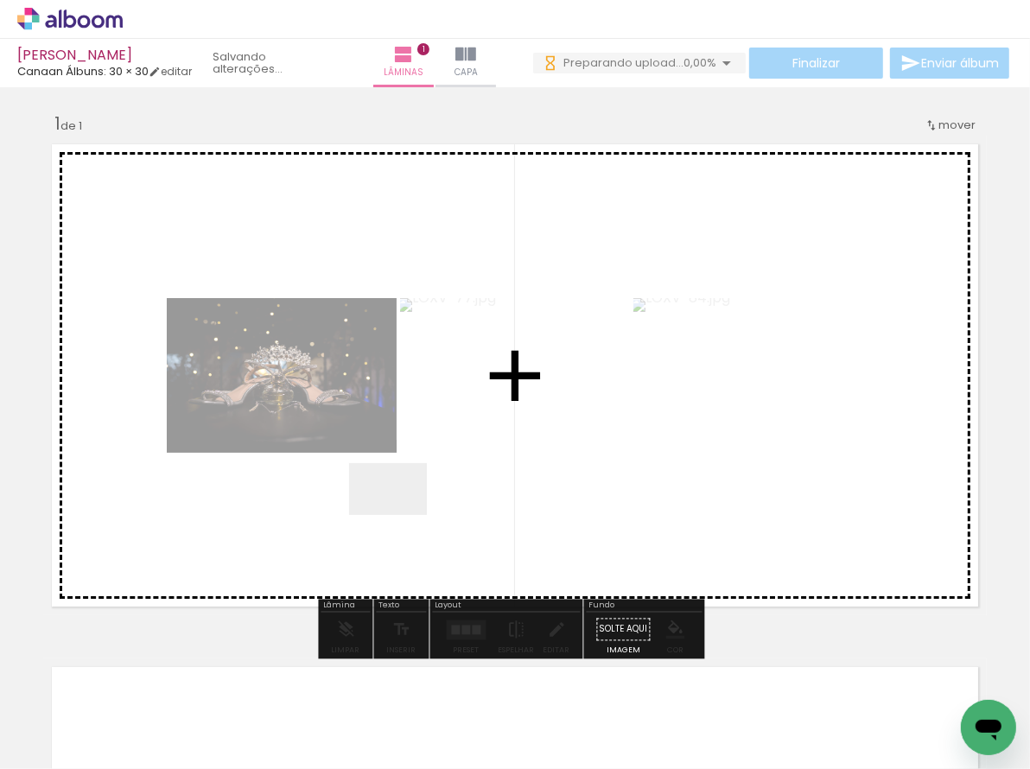
drag, startPoint x: 401, startPoint y: 515, endPoint x: 431, endPoint y: 674, distance: 161.8
click at [410, 466] on quentale-workspace at bounding box center [515, 384] width 1030 height 769
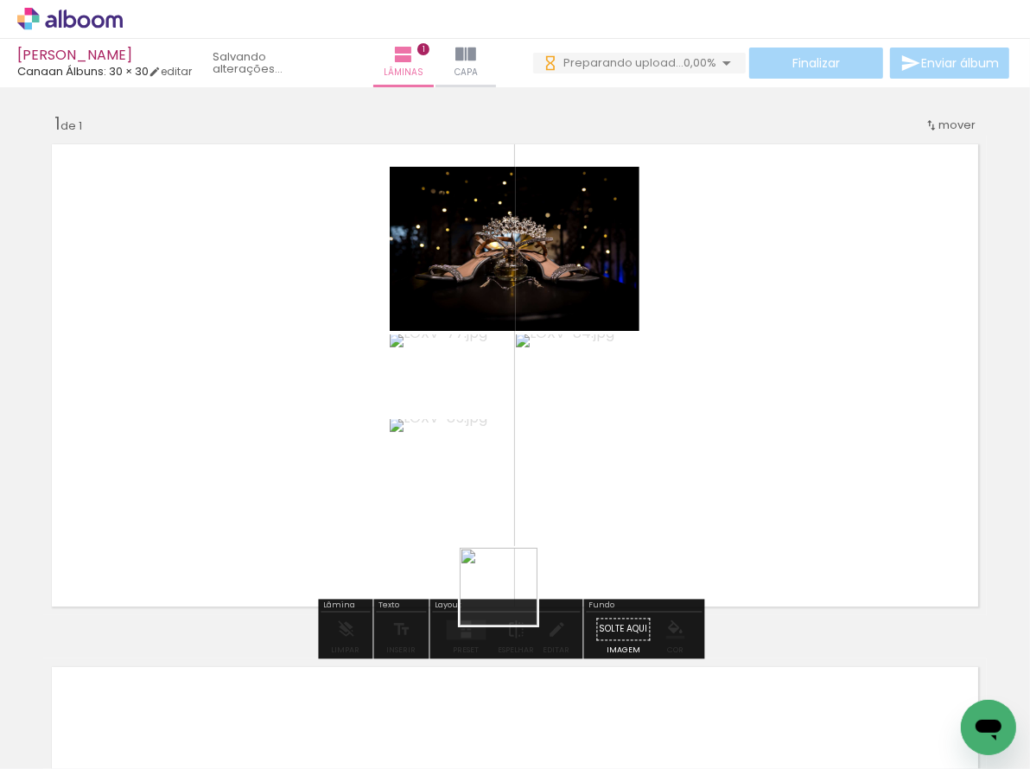
drag, startPoint x: 511, startPoint y: 600, endPoint x: 504, endPoint y: 663, distance: 64.4
click at [529, 438] on quentale-workspace at bounding box center [515, 384] width 1030 height 769
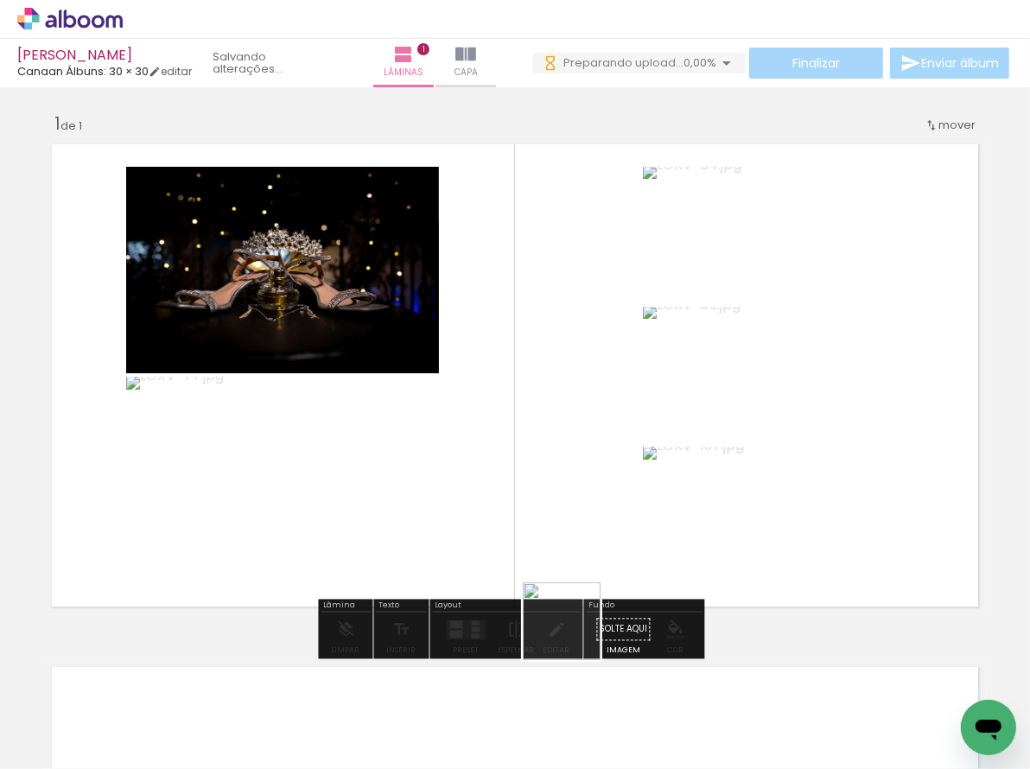
drag, startPoint x: 574, startPoint y: 634, endPoint x: 596, endPoint y: 666, distance: 38.6
click at [580, 489] on quentale-workspace at bounding box center [515, 384] width 1030 height 769
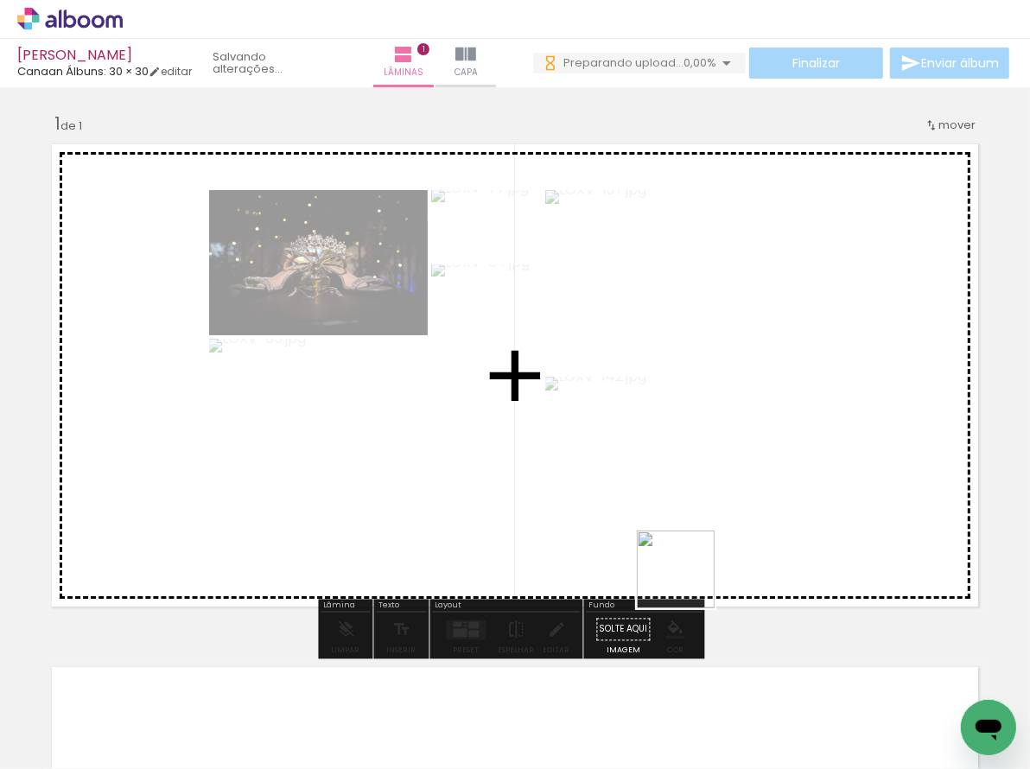
drag, startPoint x: 649, startPoint y: 710, endPoint x: 359, endPoint y: 735, distance: 290.5
click at [689, 486] on quentale-workspace at bounding box center [515, 384] width 1030 height 769
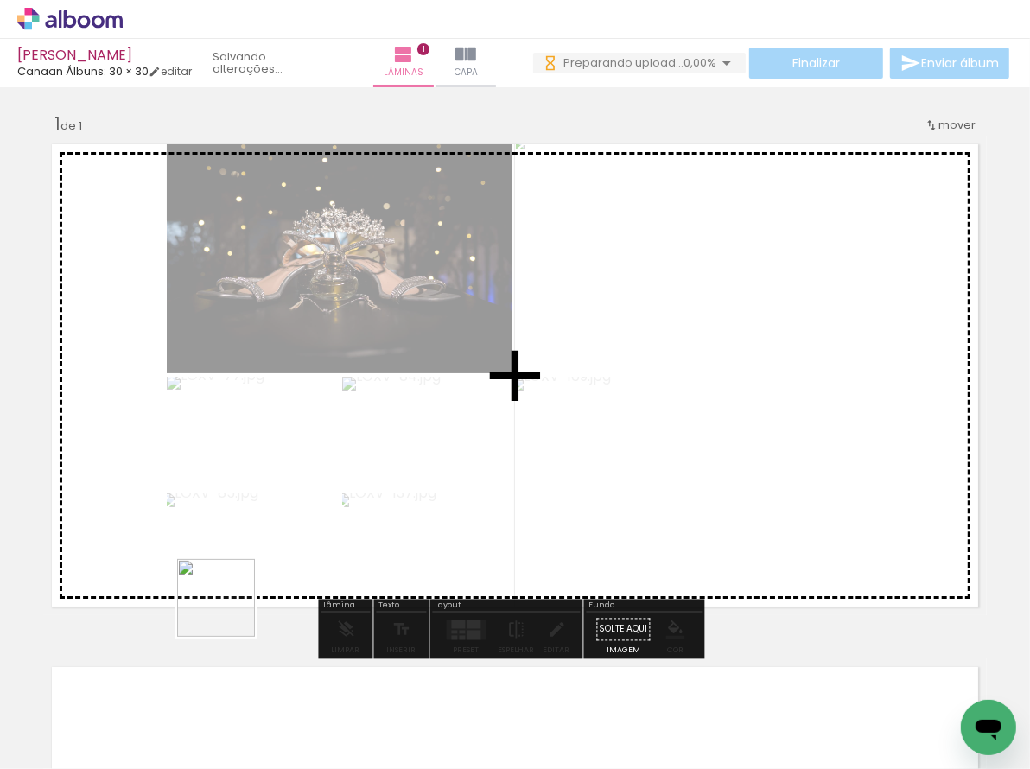
drag, startPoint x: 217, startPoint y: 663, endPoint x: 290, endPoint y: 635, distance: 78.5
click at [263, 447] on quentale-workspace at bounding box center [515, 384] width 1030 height 769
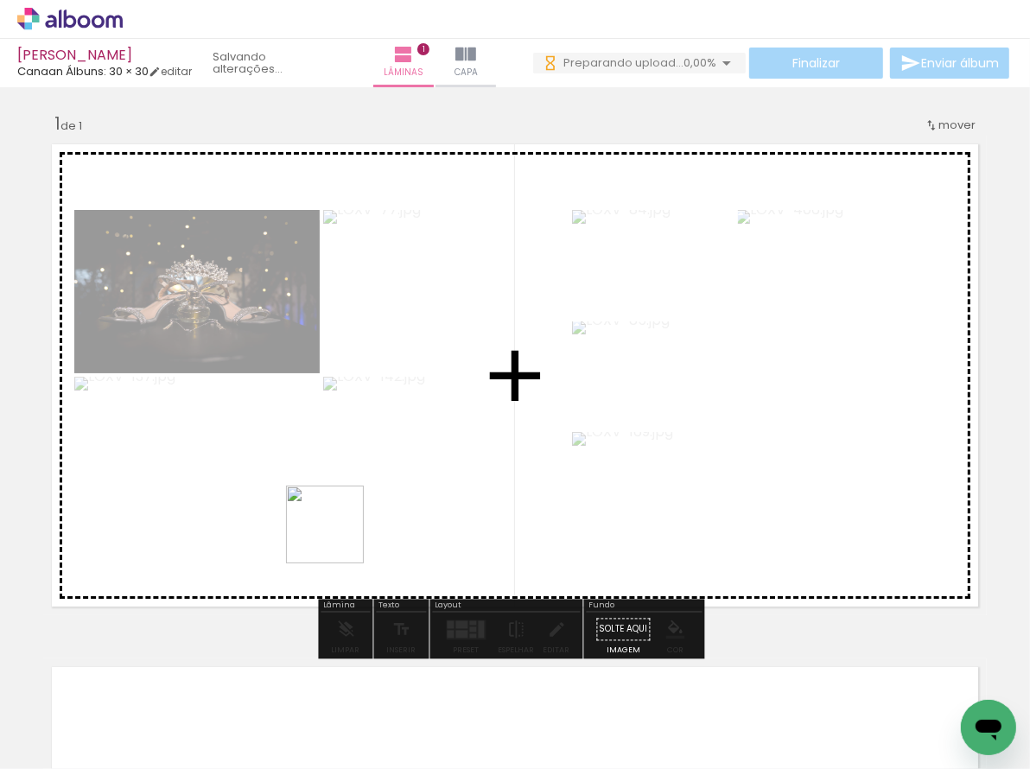
drag, startPoint x: 338, startPoint y: 537, endPoint x: 352, endPoint y: 466, distance: 73.2
click at [351, 460] on quentale-workspace at bounding box center [515, 384] width 1030 height 769
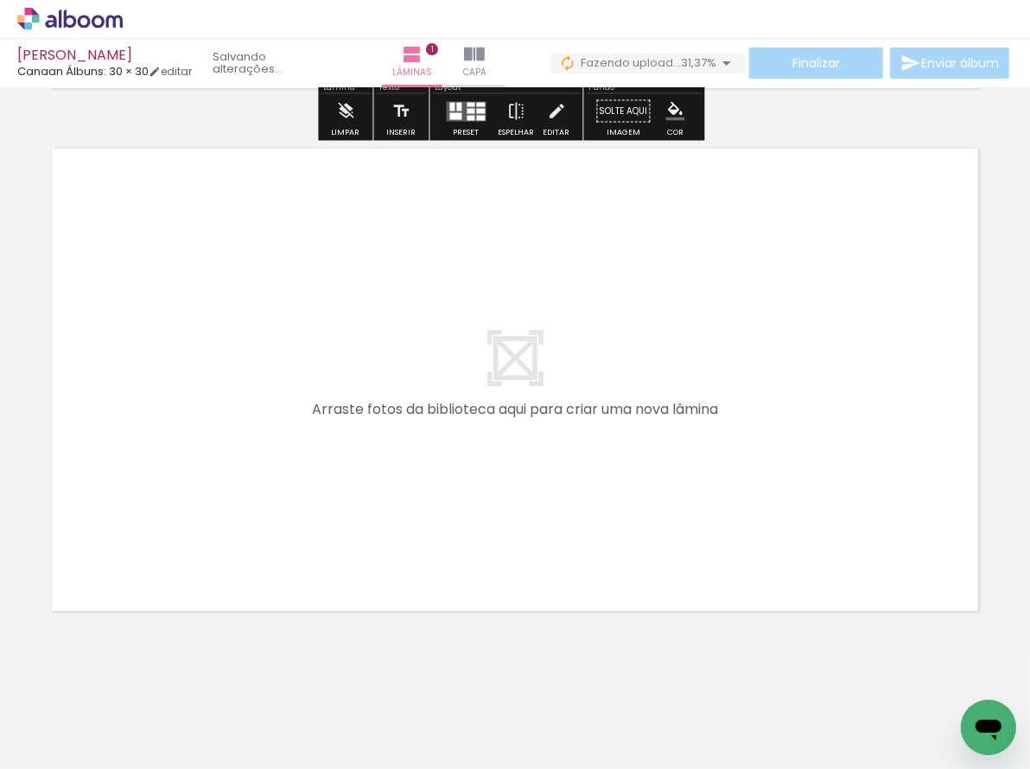
scroll to position [538, 0]
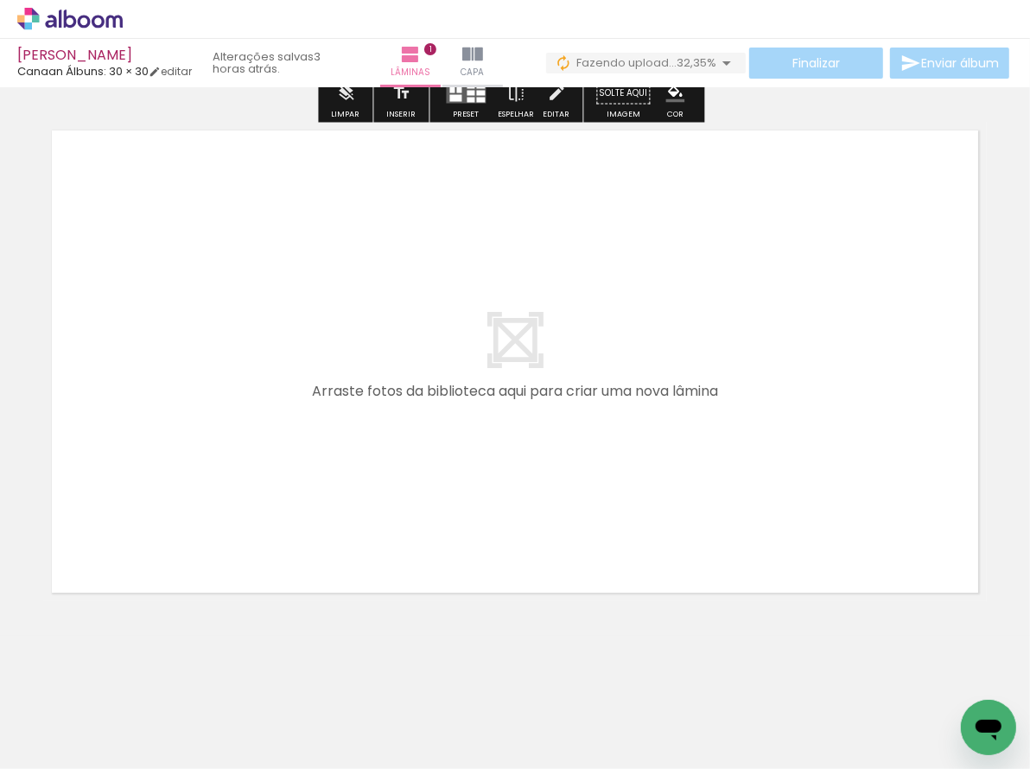
drag, startPoint x: 304, startPoint y: 593, endPoint x: 366, endPoint y: 666, distance: 96.2
click at [308, 509] on quentale-workspace at bounding box center [515, 384] width 1030 height 769
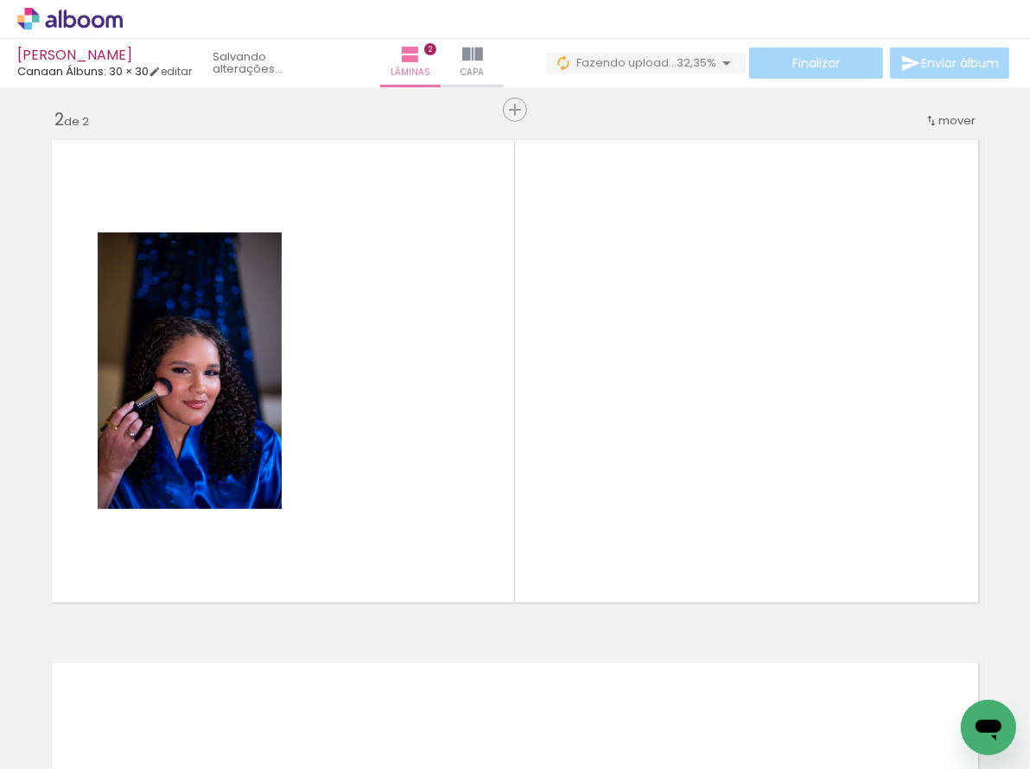
scroll to position [525, 0]
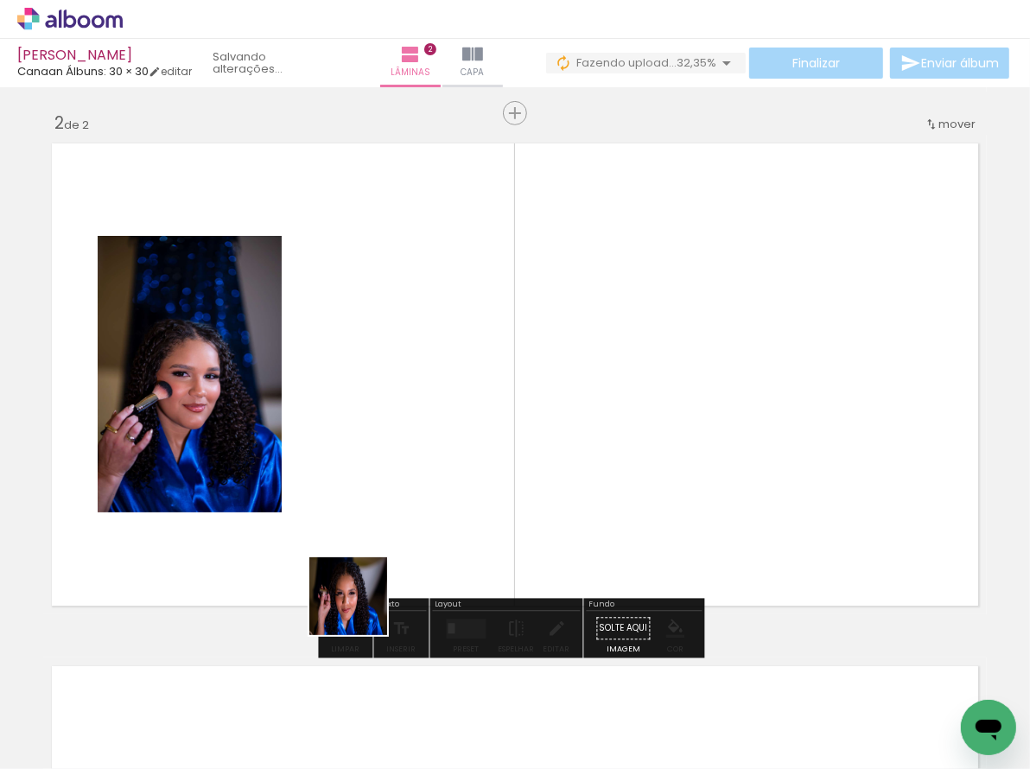
drag, startPoint x: 361, startPoint y: 609, endPoint x: 337, endPoint y: 517, distance: 94.7
click at [339, 504] on quentale-workspace at bounding box center [515, 384] width 1030 height 769
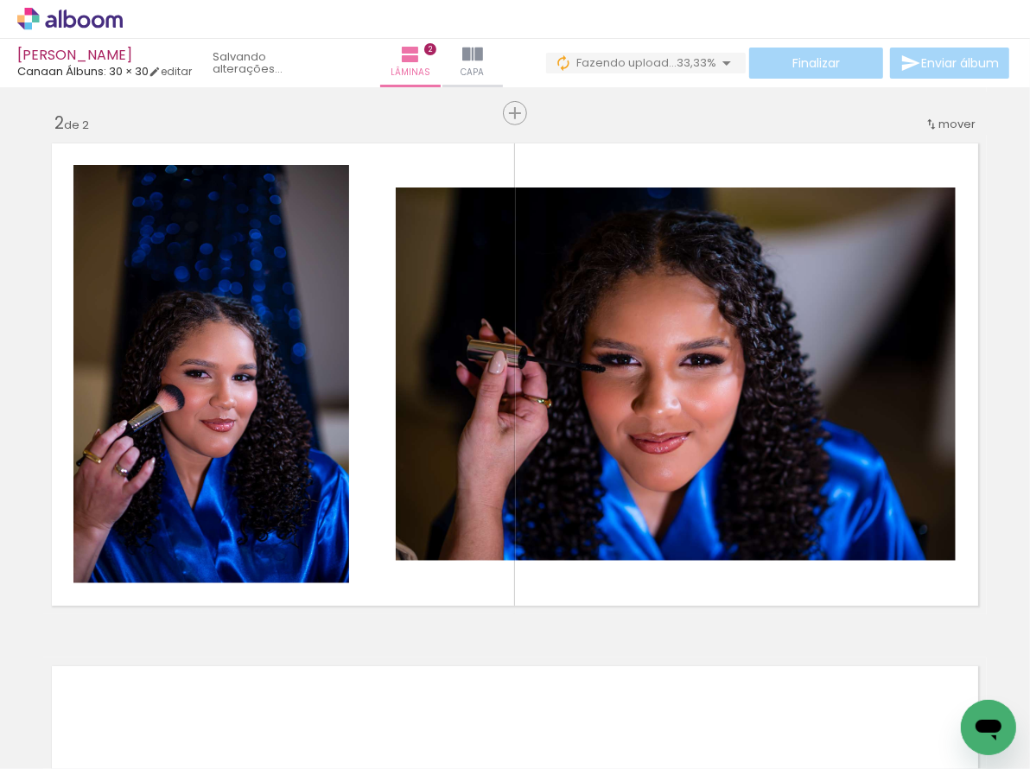
scroll to position [0, 318]
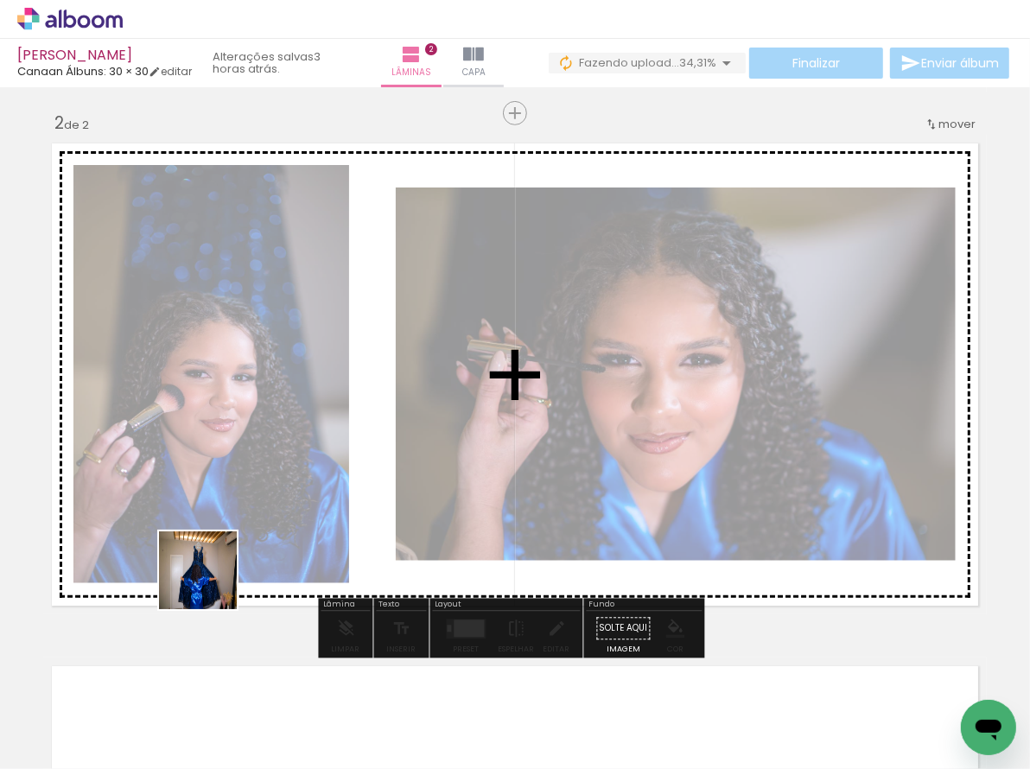
drag, startPoint x: 200, startPoint y: 610, endPoint x: 294, endPoint y: 606, distance: 93.4
click at [244, 464] on quentale-workspace at bounding box center [515, 384] width 1030 height 769
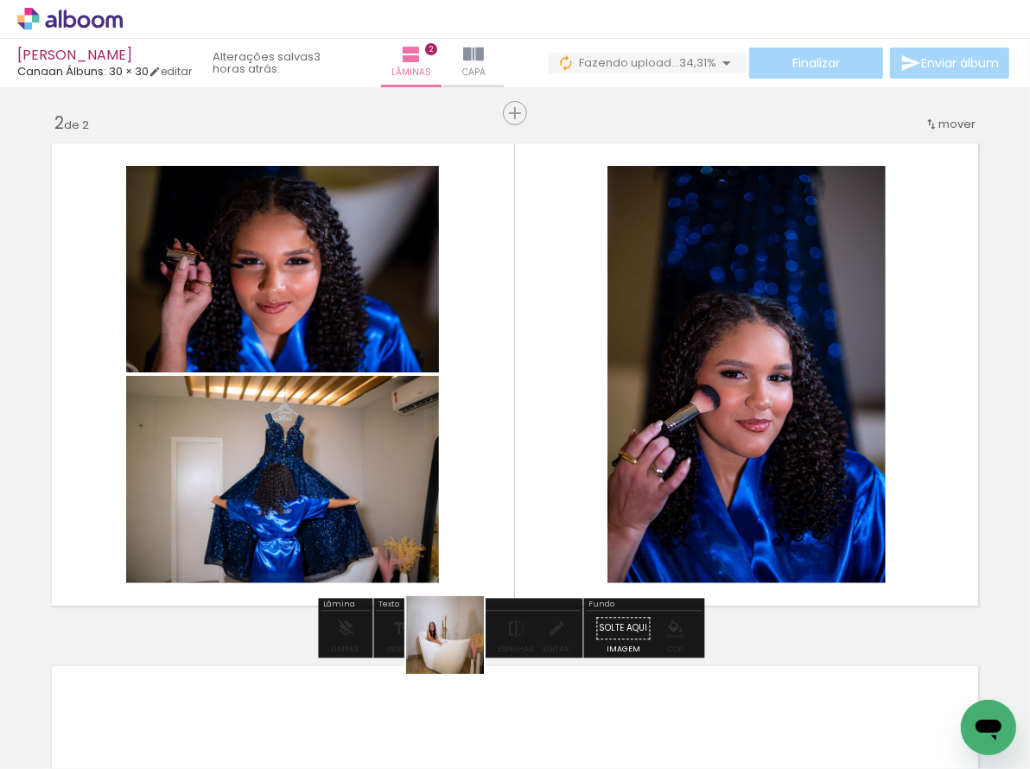
drag, startPoint x: 440, startPoint y: 714, endPoint x: 349, endPoint y: 600, distance: 145.0
click at [465, 443] on quentale-workspace at bounding box center [515, 384] width 1030 height 769
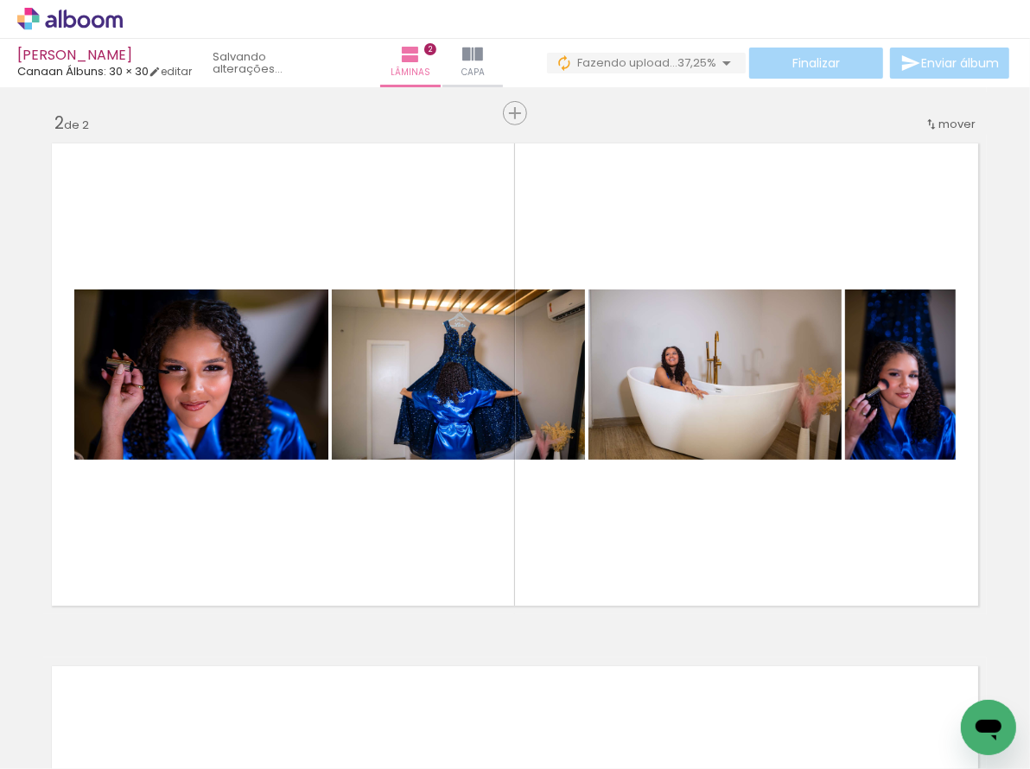
scroll to position [0, 0]
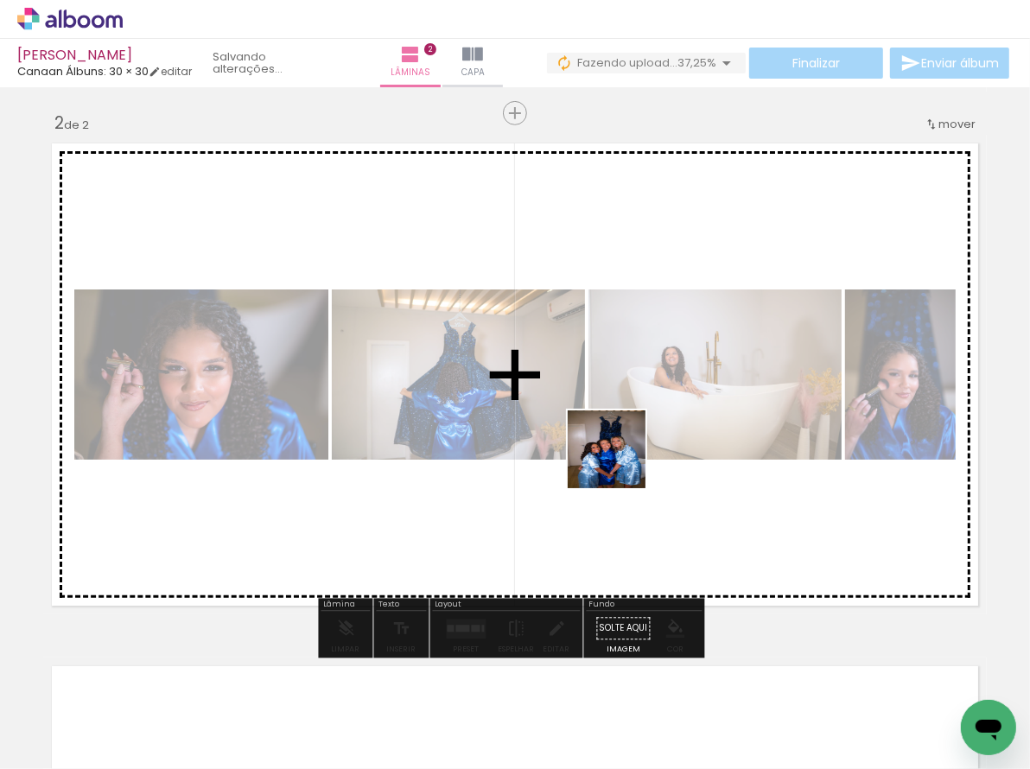
drag, startPoint x: 618, startPoint y: 546, endPoint x: 624, endPoint y: 606, distance: 60.8
click at [619, 453] on quentale-workspace at bounding box center [515, 384] width 1030 height 769
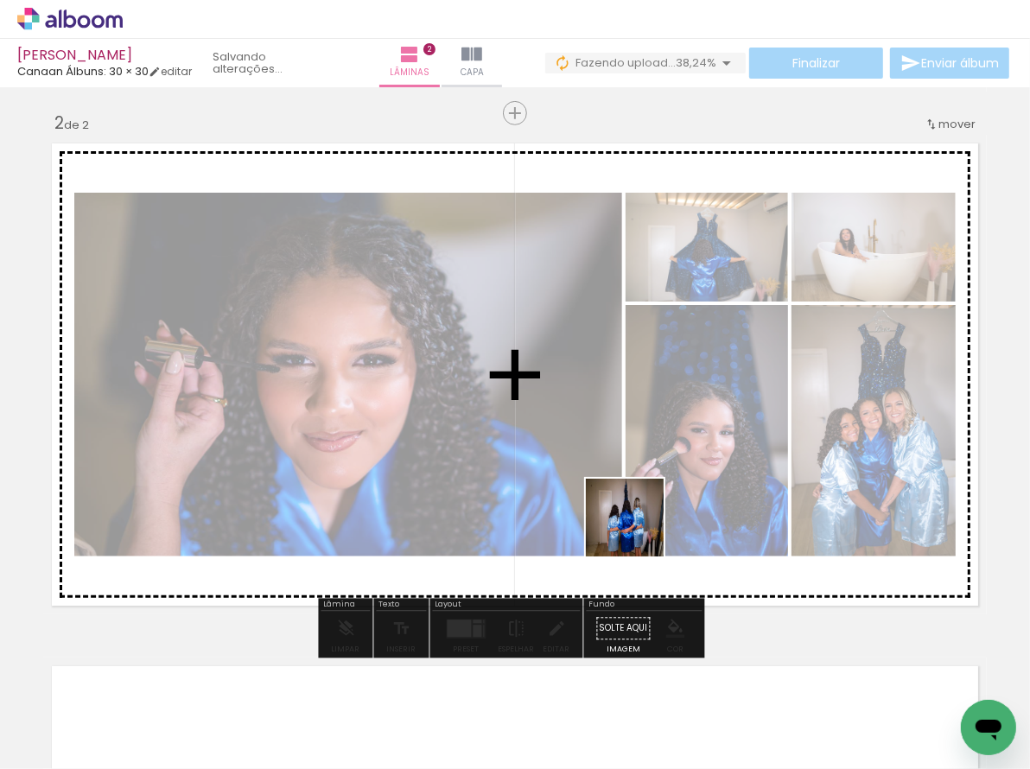
drag, startPoint x: 675, startPoint y: 714, endPoint x: 575, endPoint y: 475, distance: 259.1
click at [584, 475] on quentale-workspace at bounding box center [515, 384] width 1030 height 769
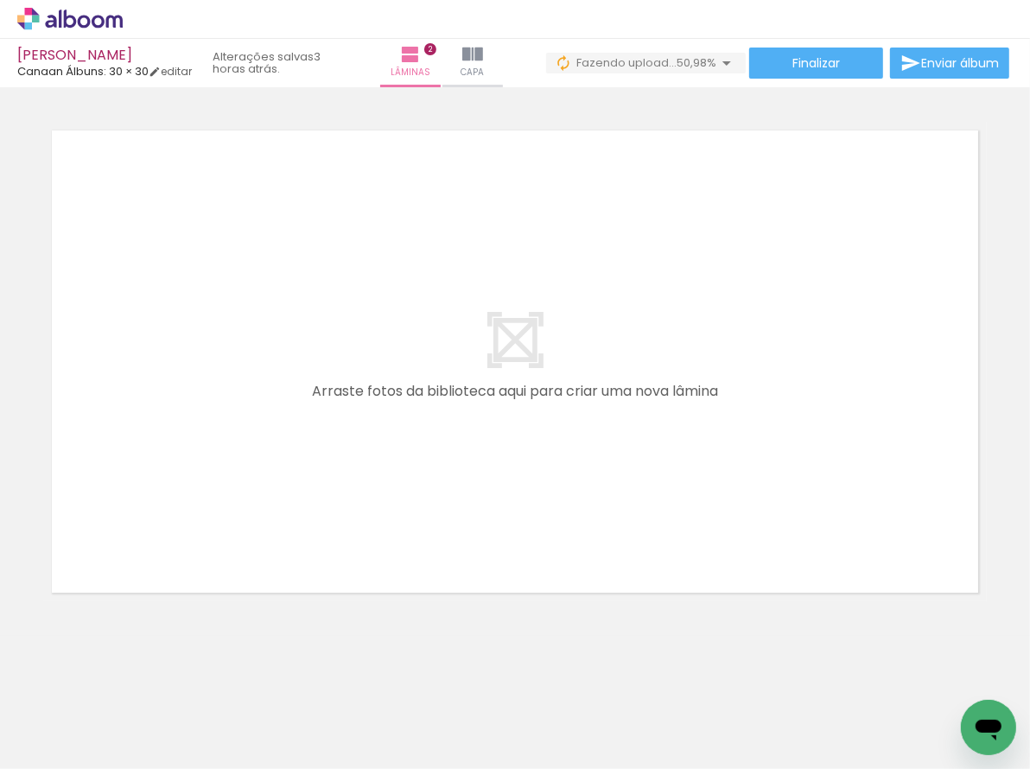
scroll to position [0, 1266]
drag, startPoint x: 250, startPoint y: 492, endPoint x: 296, endPoint y: 704, distance: 217.6
click at [251, 487] on quentale-workspace at bounding box center [515, 384] width 1030 height 769
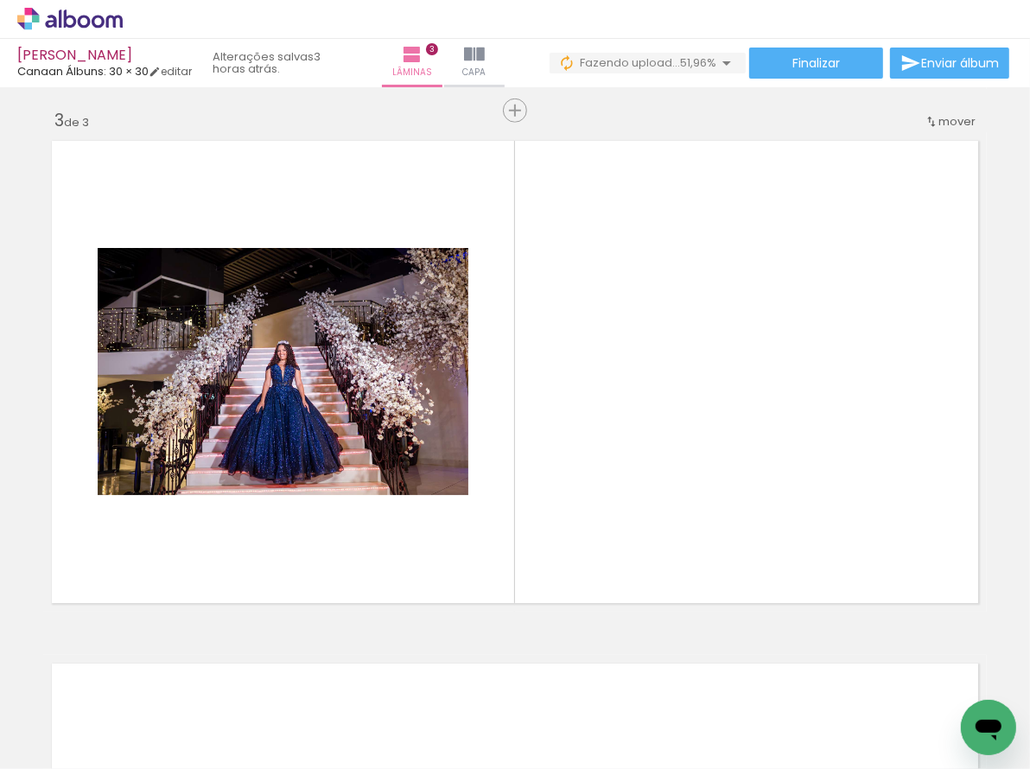
scroll to position [1048, 0]
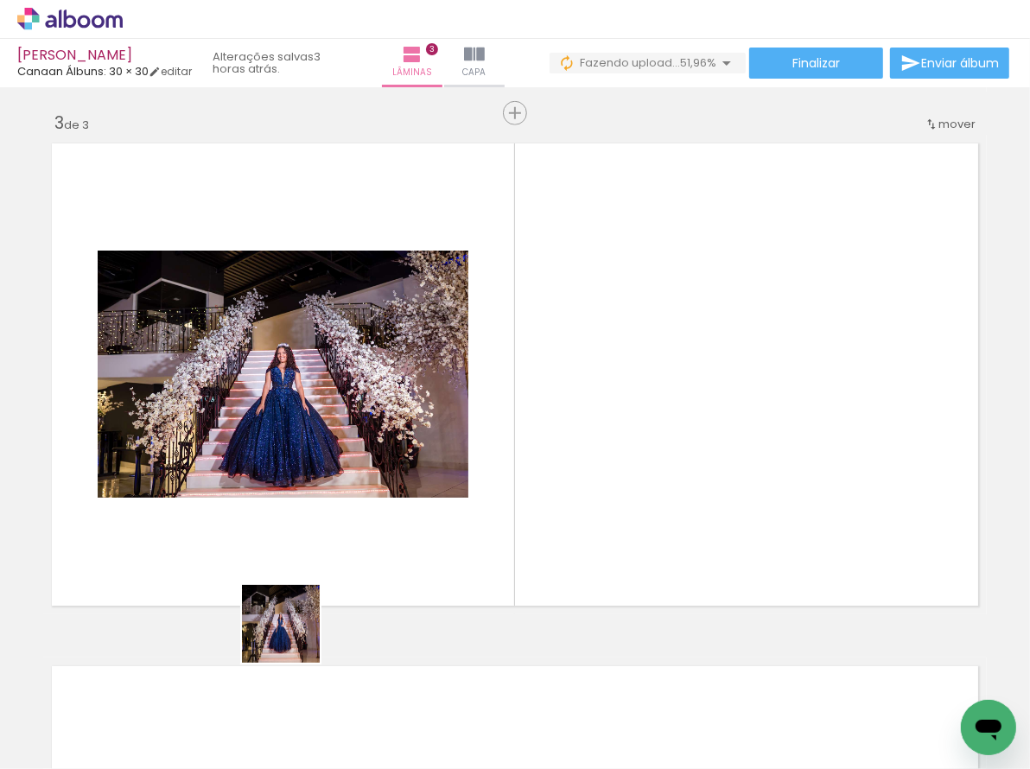
drag, startPoint x: 294, startPoint y: 701, endPoint x: 353, endPoint y: 713, distance: 60.7
click at [294, 502] on quentale-workspace at bounding box center [515, 384] width 1030 height 769
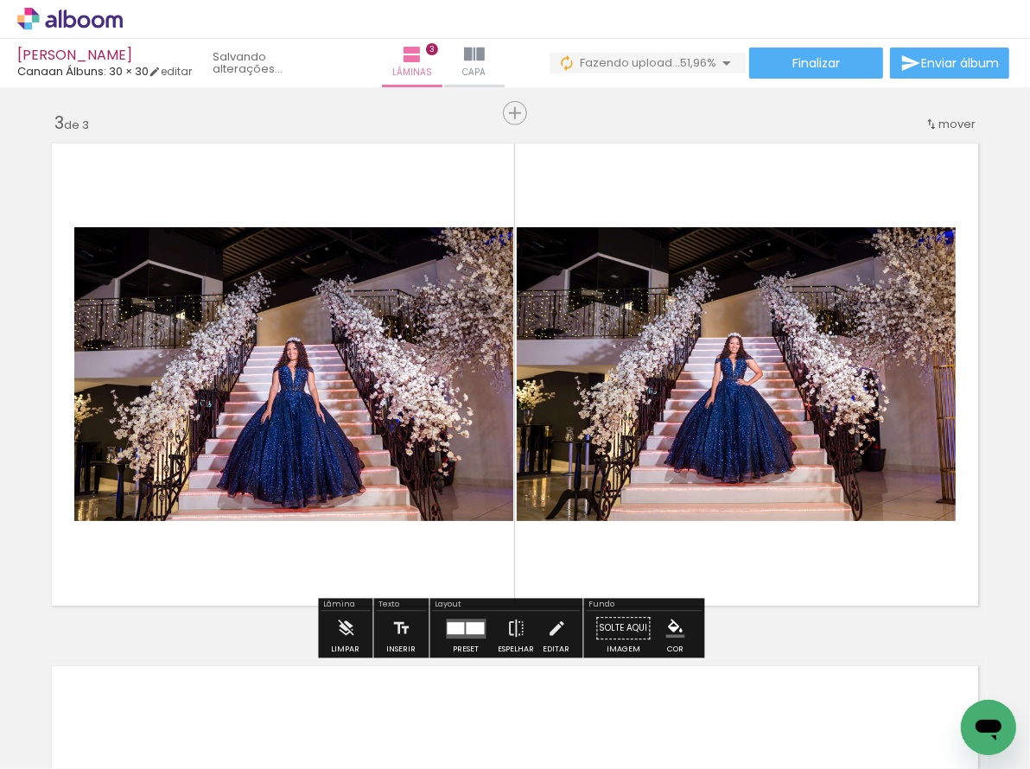
drag, startPoint x: 379, startPoint y: 674, endPoint x: 423, endPoint y: 706, distance: 54.4
click at [385, 511] on quentale-workspace at bounding box center [515, 384] width 1030 height 769
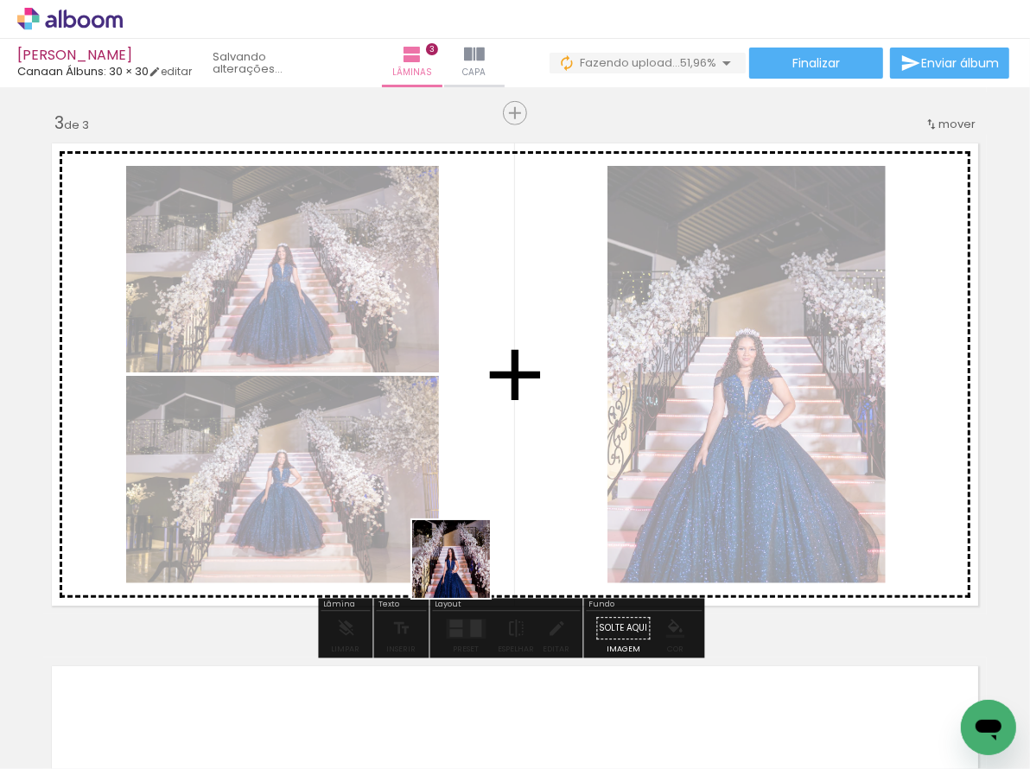
drag, startPoint x: 429, startPoint y: 727, endPoint x: 523, endPoint y: 673, distance: 107.6
click at [467, 557] on quentale-workspace at bounding box center [515, 384] width 1030 height 769
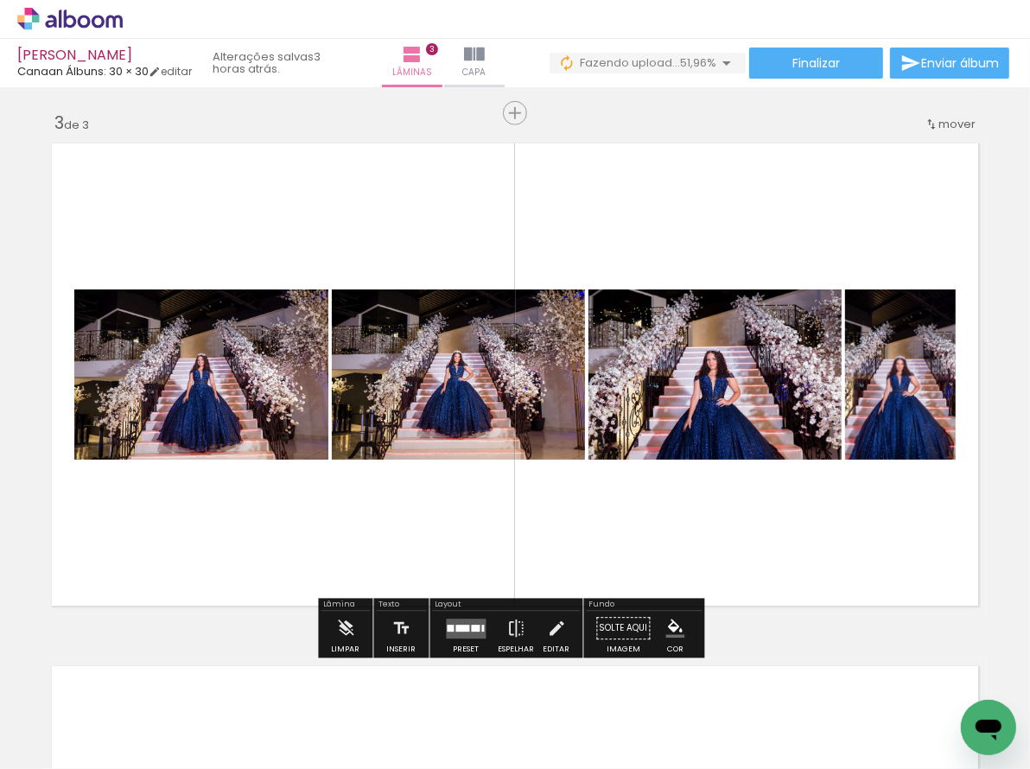
drag, startPoint x: 559, startPoint y: 677, endPoint x: 654, endPoint y: 707, distance: 99.5
click at [583, 525] on quentale-workspace at bounding box center [515, 384] width 1030 height 769
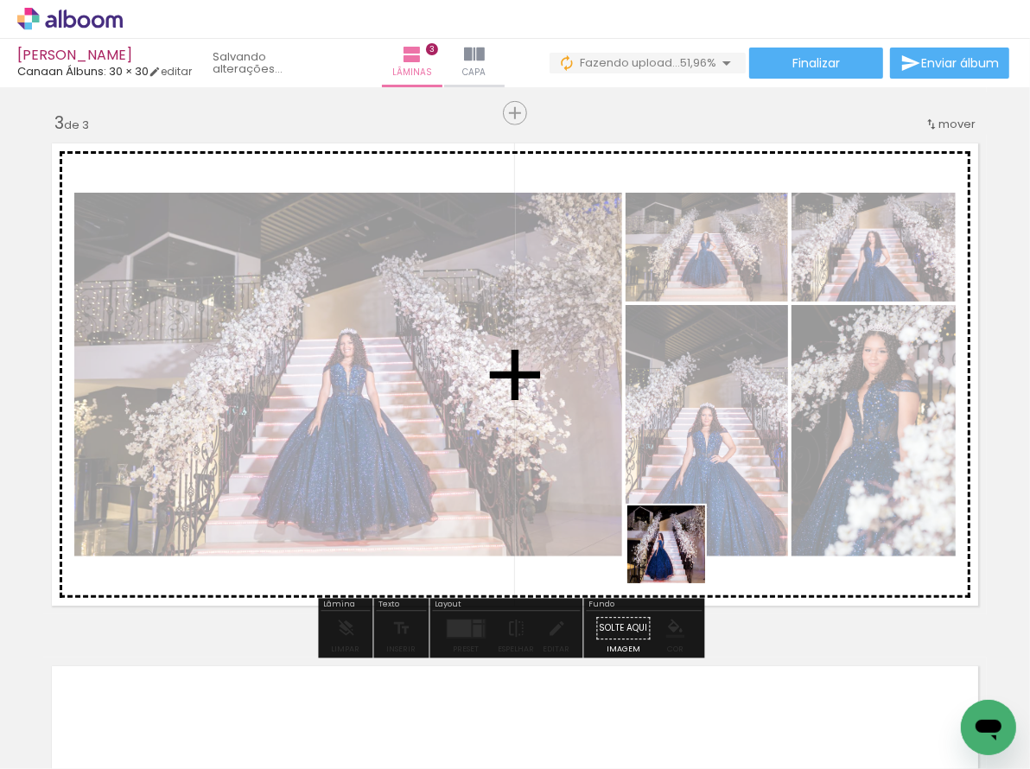
drag, startPoint x: 674, startPoint y: 639, endPoint x: 717, endPoint y: 685, distance: 62.9
click at [679, 540] on quentale-workspace at bounding box center [515, 384] width 1030 height 769
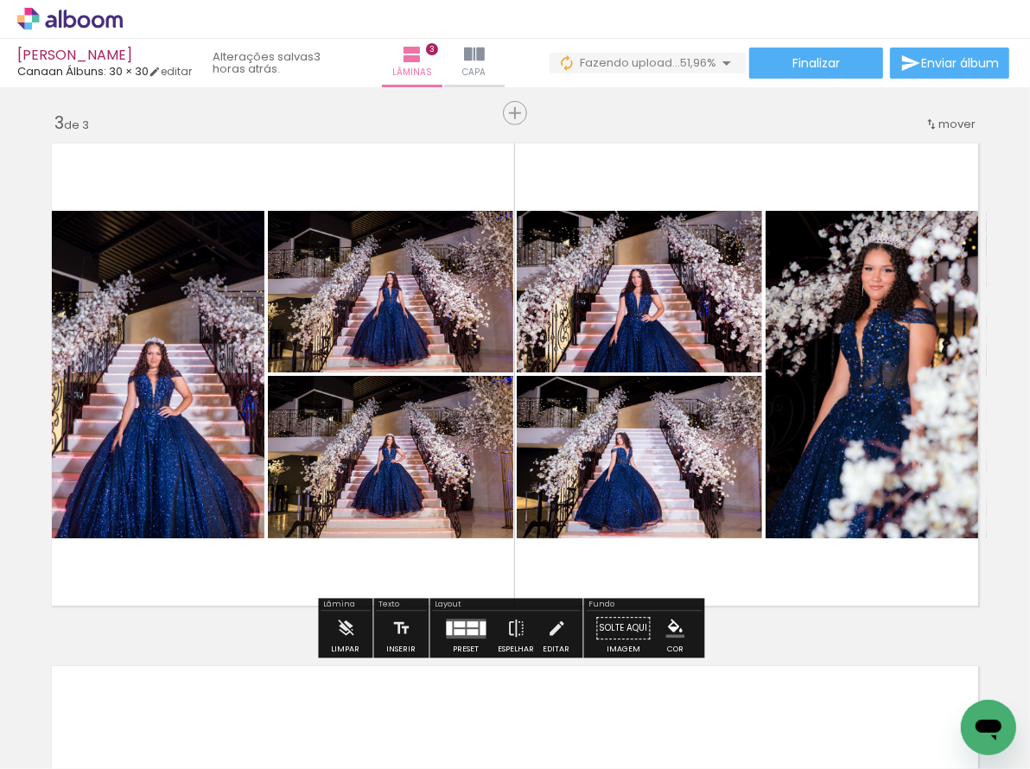
drag, startPoint x: 742, startPoint y: 676, endPoint x: 834, endPoint y: 679, distance: 92.5
click at [783, 517] on quentale-workspace at bounding box center [515, 384] width 1030 height 769
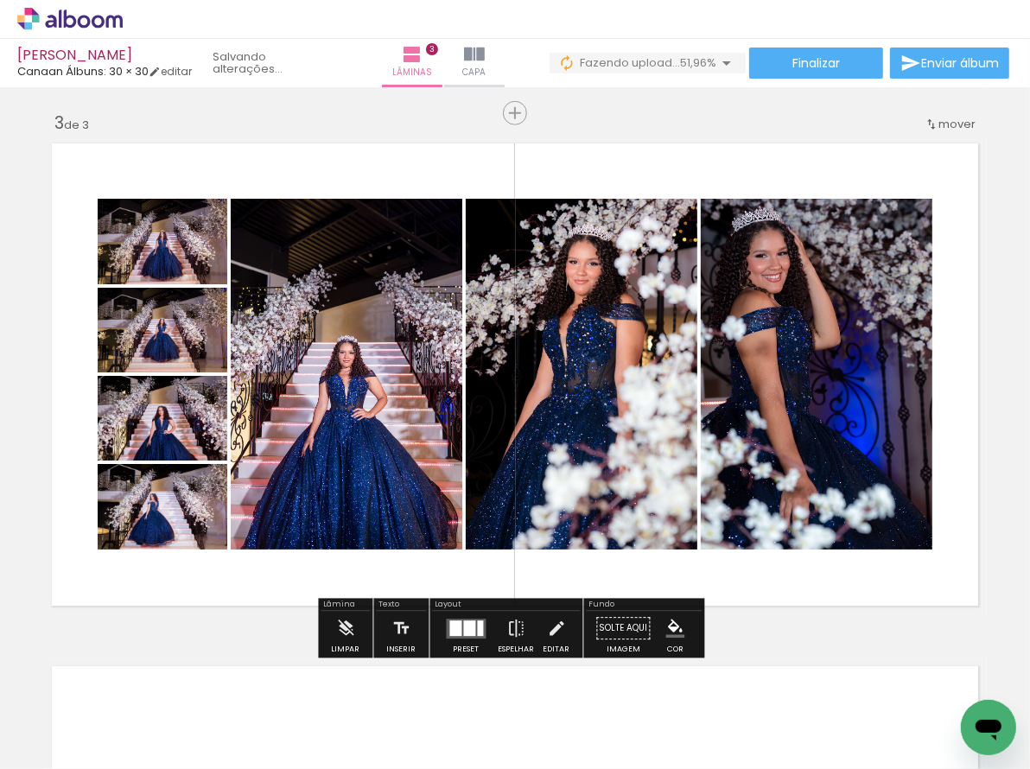
drag, startPoint x: 853, startPoint y: 701, endPoint x: 536, endPoint y: 609, distance: 329.2
click at [848, 510] on quentale-workspace at bounding box center [515, 384] width 1030 height 769
